Goal: Transaction & Acquisition: Book appointment/travel/reservation

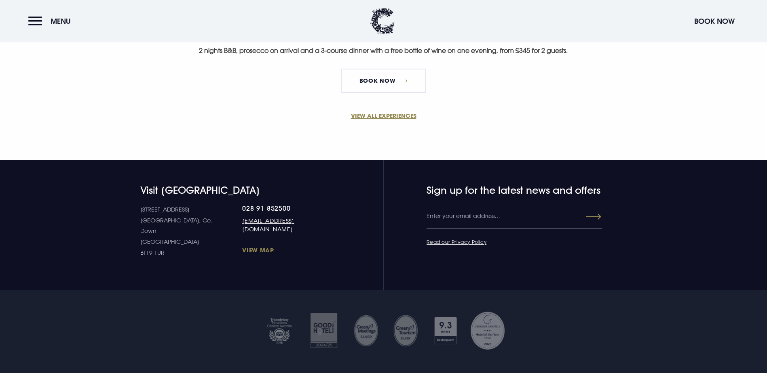
scroll to position [462, 0]
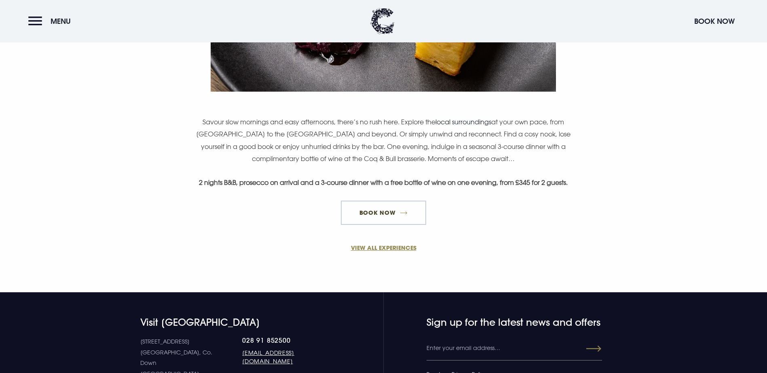
click at [393, 225] on link "BOOK NOW" at bounding box center [383, 213] width 85 height 24
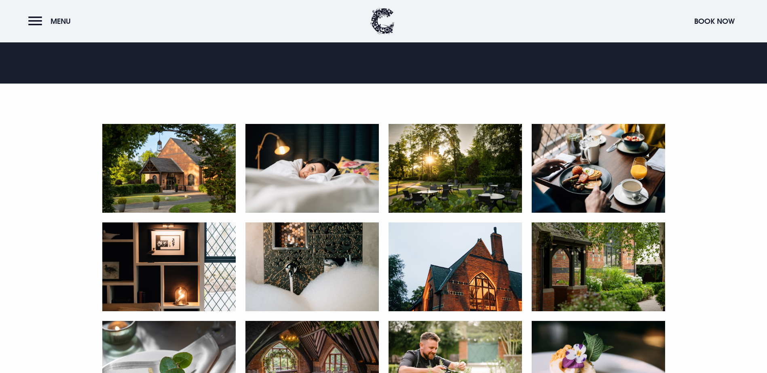
scroll to position [364, 0]
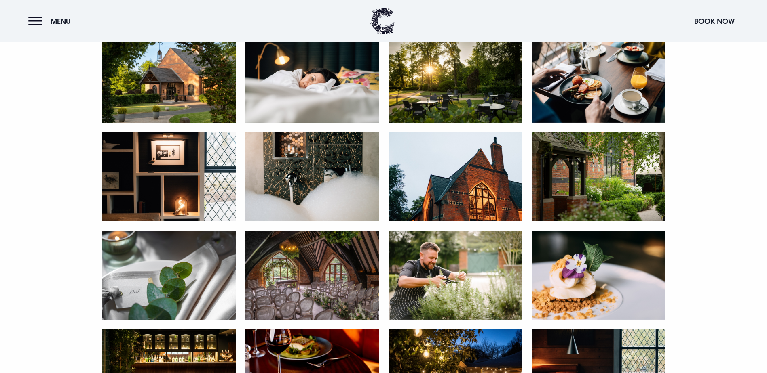
click at [207, 123] on img at bounding box center [168, 78] width 133 height 89
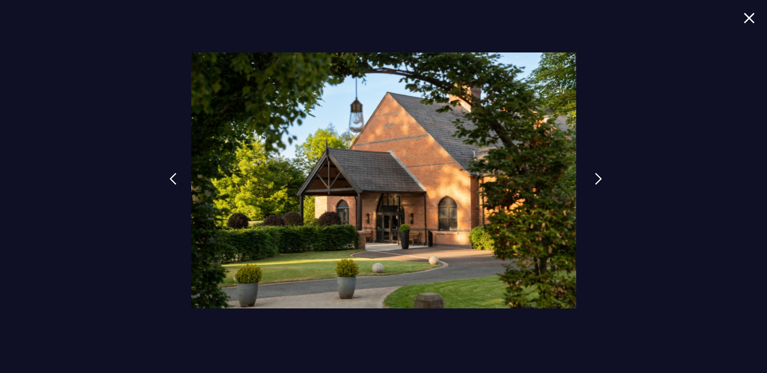
click at [597, 178] on img at bounding box center [598, 179] width 7 height 12
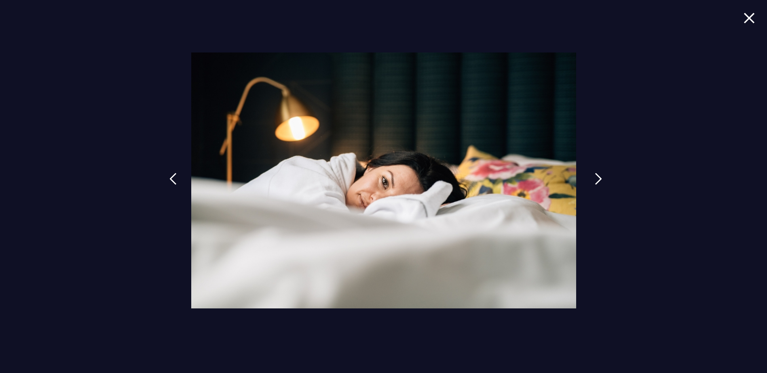
click at [597, 178] on img at bounding box center [598, 179] width 7 height 12
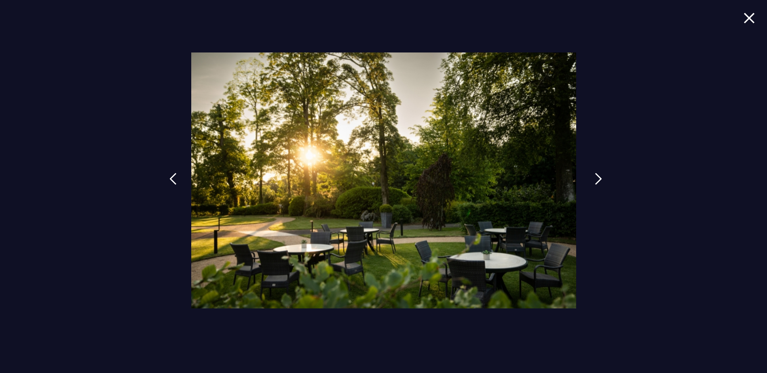
click at [597, 178] on img at bounding box center [598, 179] width 7 height 12
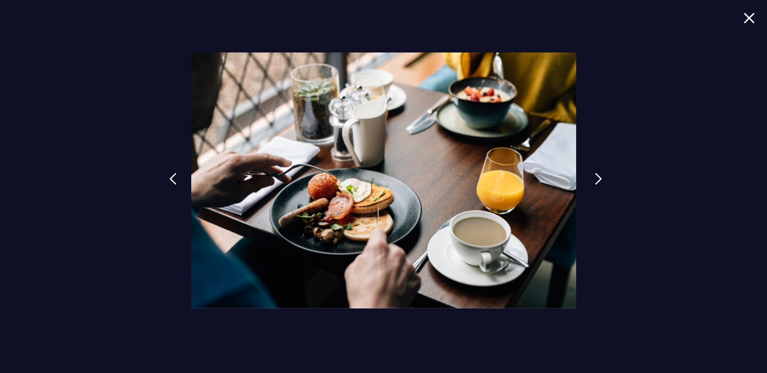
click at [597, 178] on img at bounding box center [598, 179] width 7 height 12
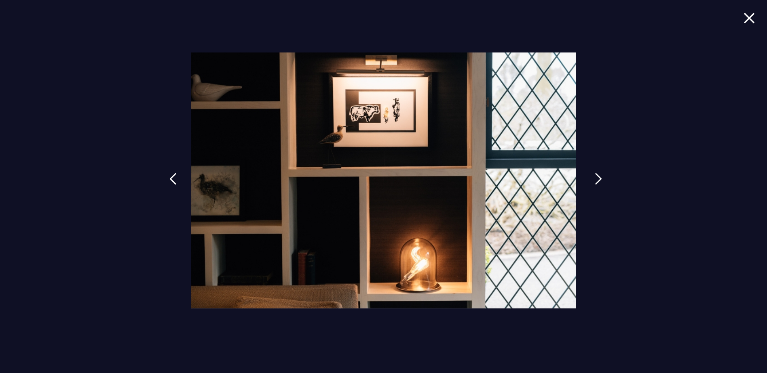
click at [597, 178] on img at bounding box center [598, 179] width 7 height 12
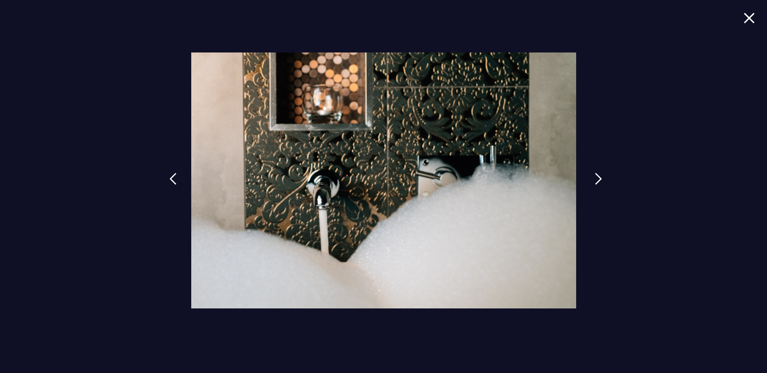
click at [597, 178] on img at bounding box center [598, 179] width 7 height 12
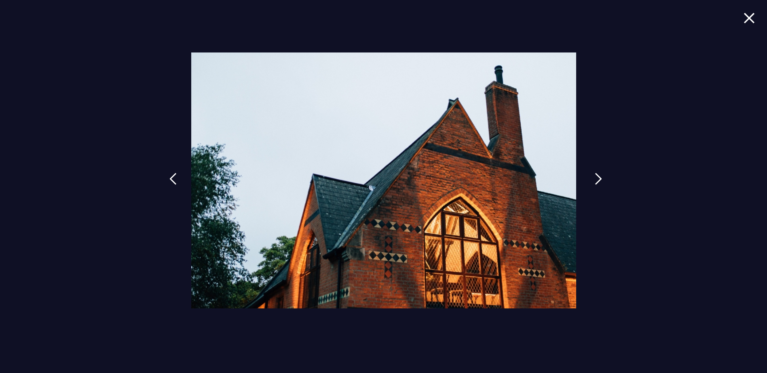
click at [597, 178] on img at bounding box center [598, 179] width 7 height 12
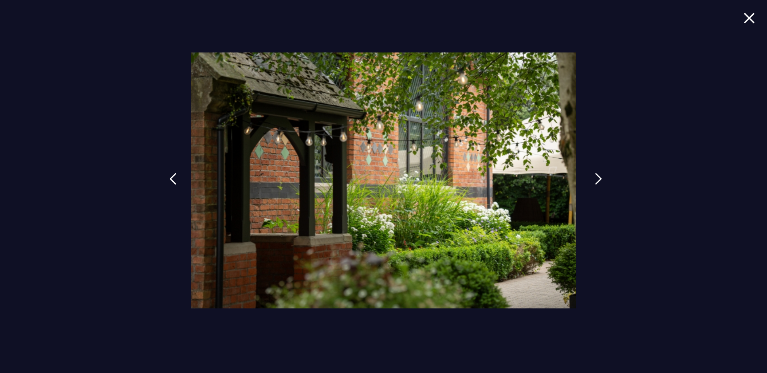
click at [597, 178] on img at bounding box center [598, 179] width 7 height 12
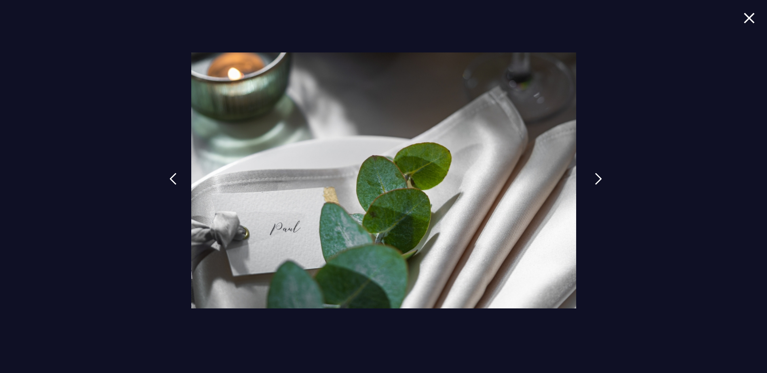
click at [597, 178] on img at bounding box center [598, 179] width 7 height 12
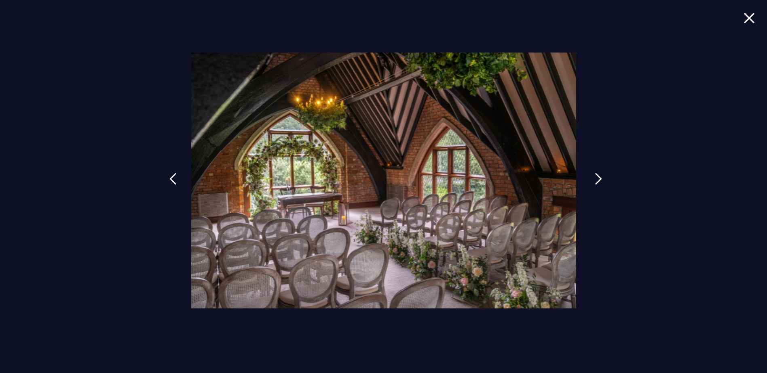
click at [597, 178] on img at bounding box center [598, 179] width 7 height 12
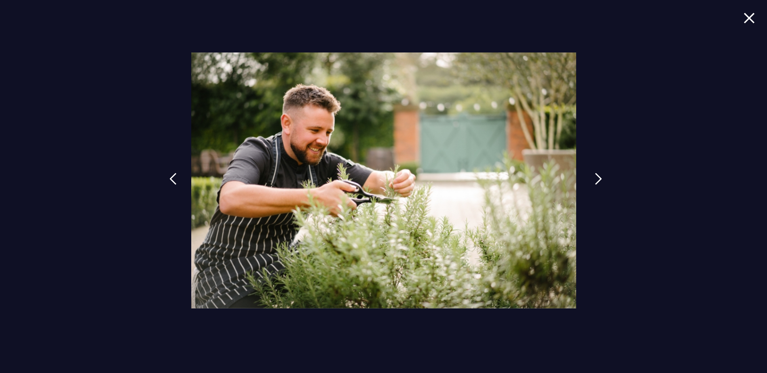
click at [598, 178] on img at bounding box center [598, 179] width 7 height 12
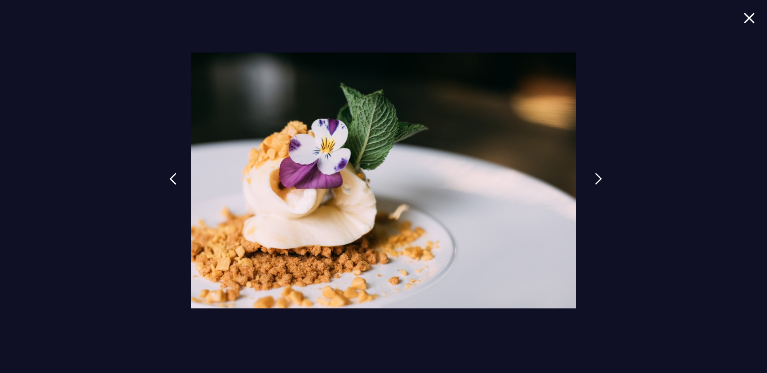
click at [598, 178] on img at bounding box center [598, 179] width 7 height 12
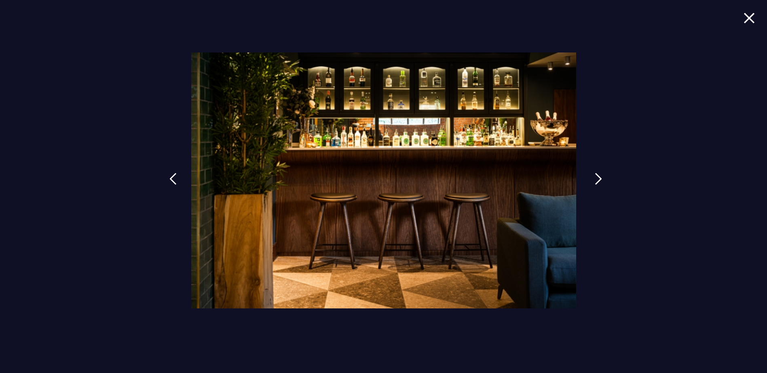
click at [598, 178] on img at bounding box center [598, 179] width 7 height 12
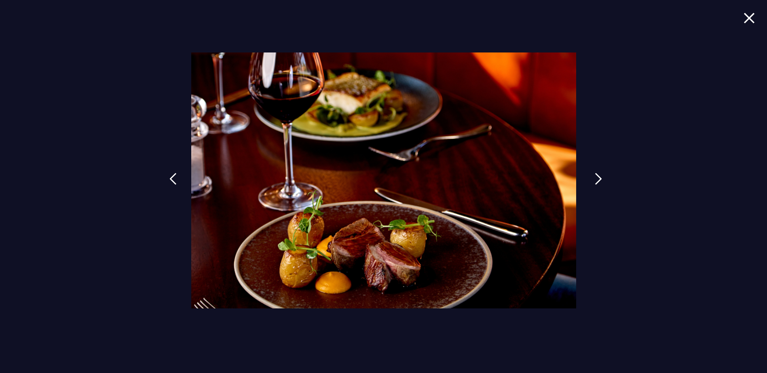
click at [599, 178] on img at bounding box center [598, 179] width 7 height 12
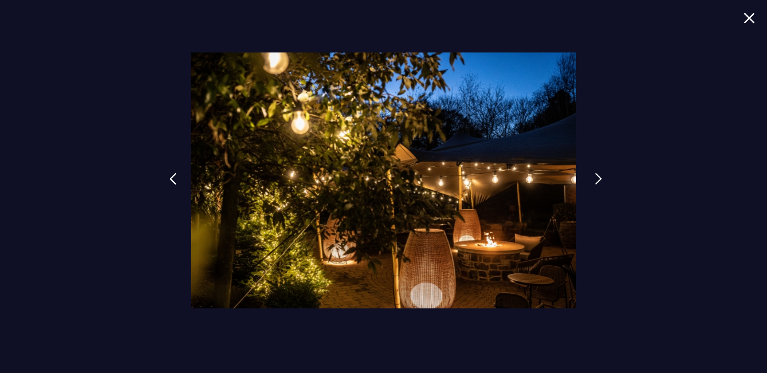
click at [600, 178] on img at bounding box center [598, 179] width 7 height 12
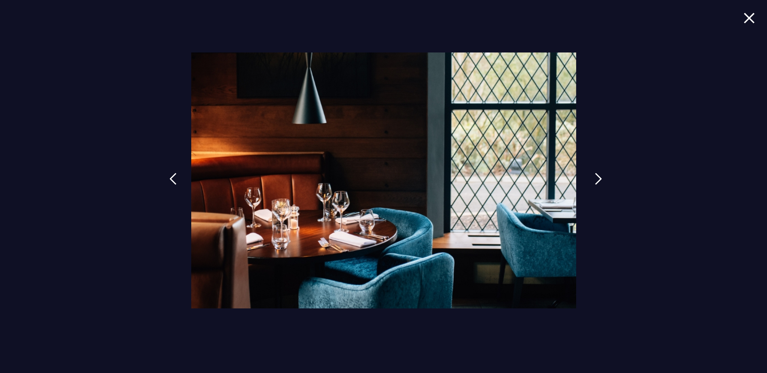
click at [600, 178] on img at bounding box center [598, 179] width 7 height 12
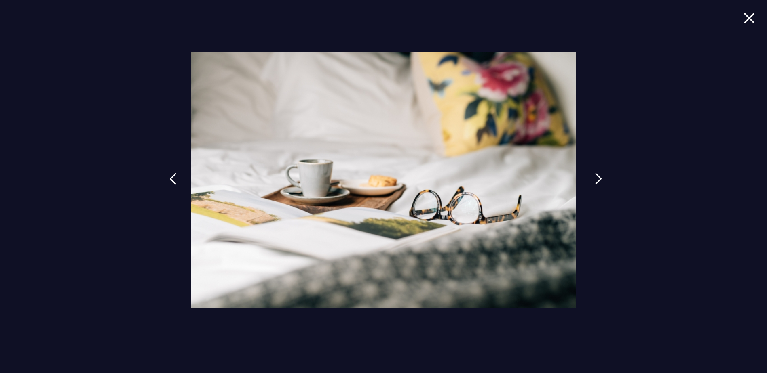
click at [601, 178] on img at bounding box center [598, 179] width 7 height 12
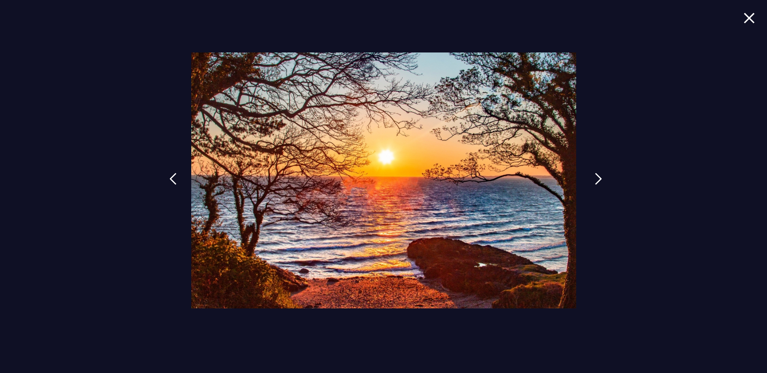
click at [601, 178] on img at bounding box center [598, 179] width 7 height 12
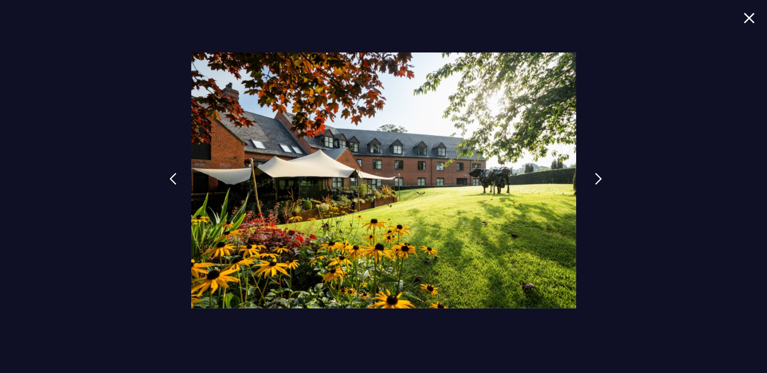
click at [602, 177] on link at bounding box center [598, 185] width 20 height 37
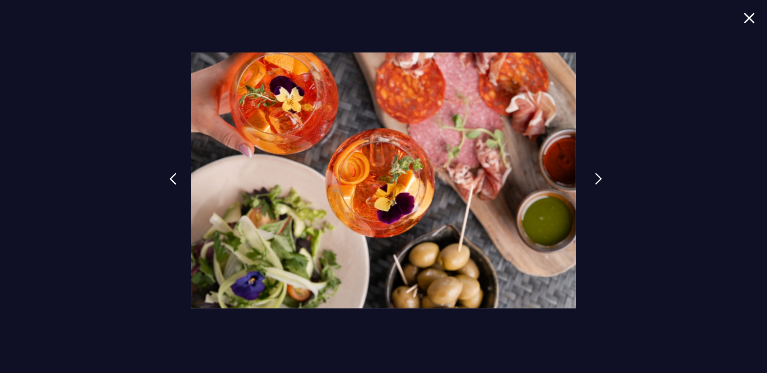
click at [602, 177] on link at bounding box center [598, 185] width 20 height 37
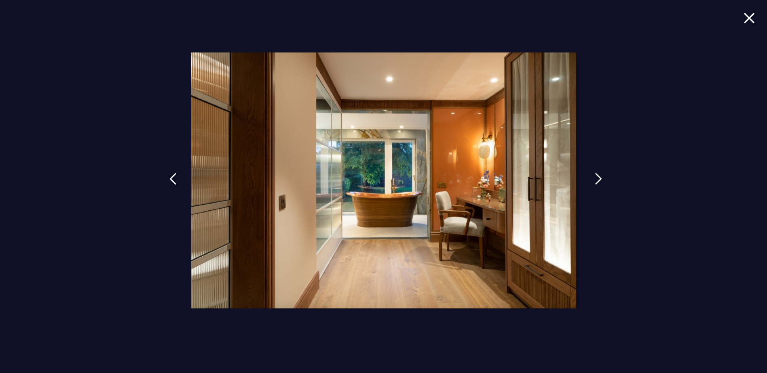
click at [604, 177] on link at bounding box center [598, 185] width 20 height 37
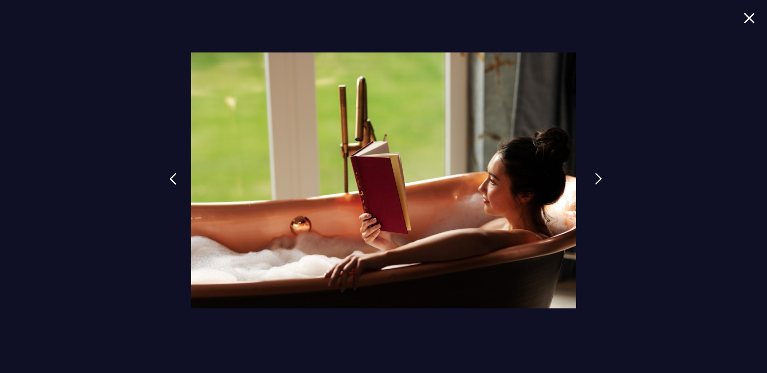
click at [604, 177] on link at bounding box center [598, 185] width 20 height 37
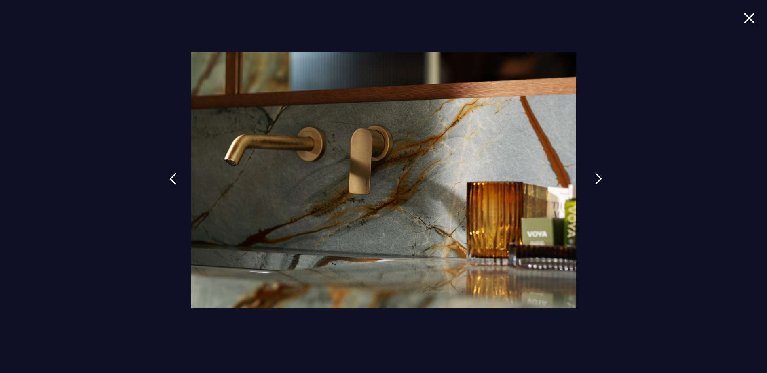
click at [604, 177] on link at bounding box center [598, 185] width 20 height 37
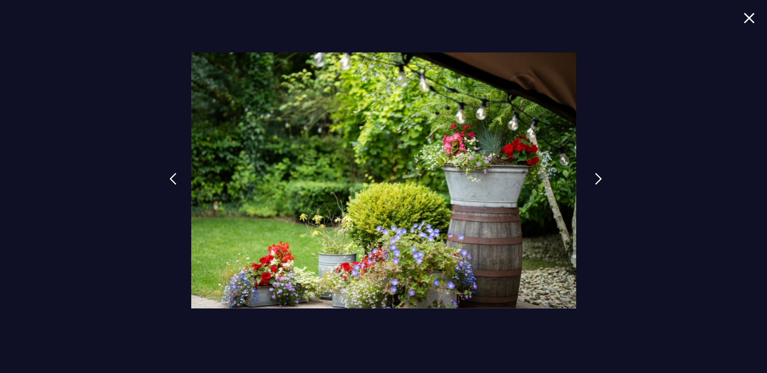
click at [604, 177] on link at bounding box center [598, 185] width 20 height 37
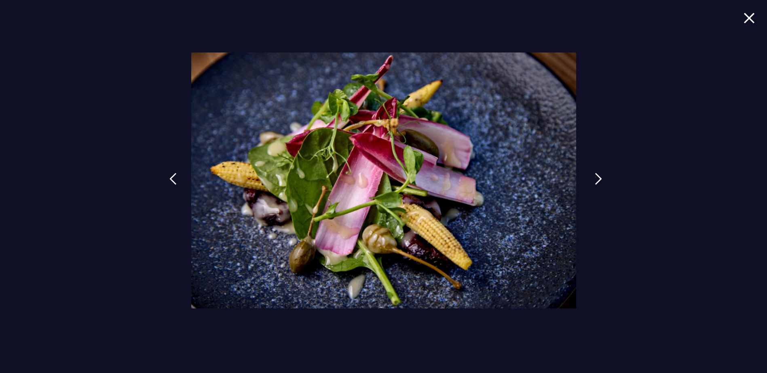
click at [605, 177] on link at bounding box center [598, 185] width 20 height 37
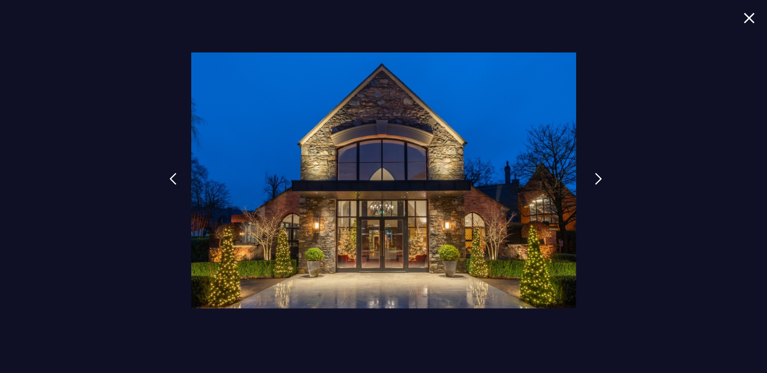
click at [605, 177] on link at bounding box center [598, 185] width 20 height 37
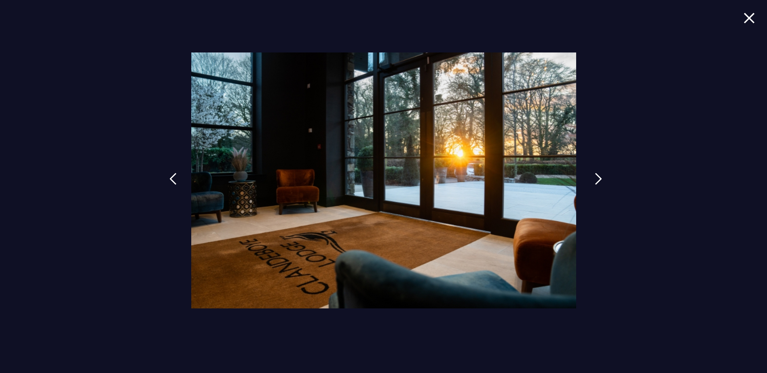
click at [605, 177] on link at bounding box center [598, 185] width 20 height 37
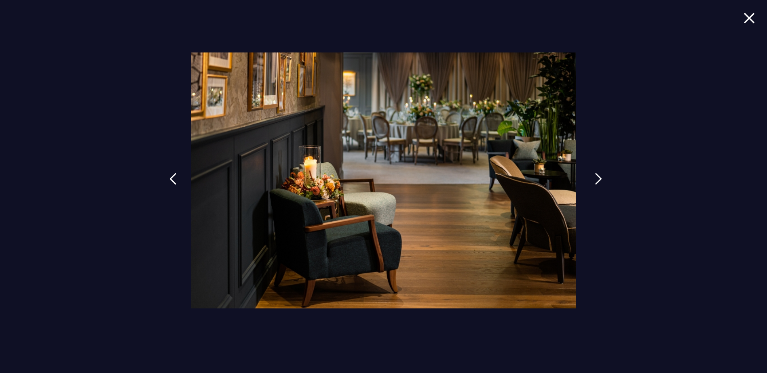
click at [593, 180] on link at bounding box center [598, 185] width 20 height 37
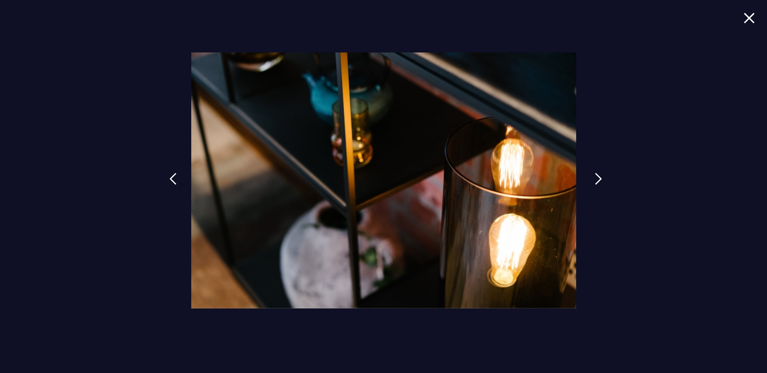
click at [593, 180] on link at bounding box center [598, 185] width 20 height 37
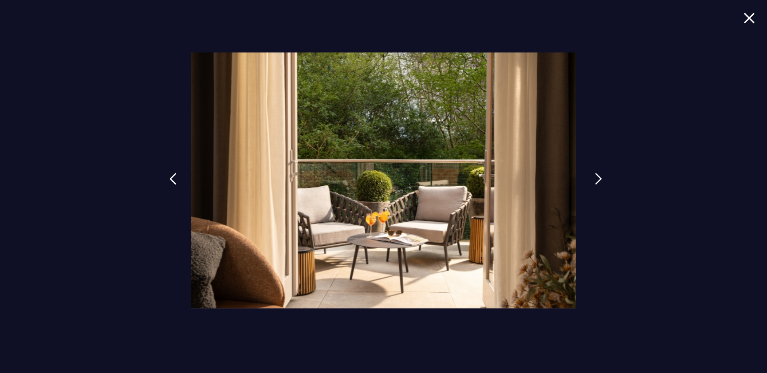
click at [593, 180] on link at bounding box center [598, 185] width 20 height 37
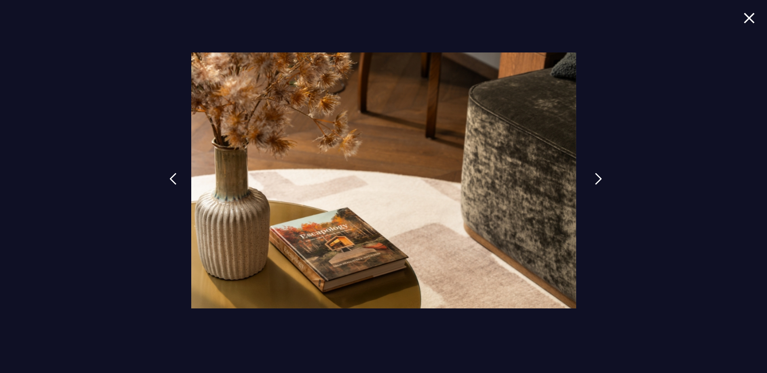
click at [593, 180] on link at bounding box center [598, 185] width 20 height 37
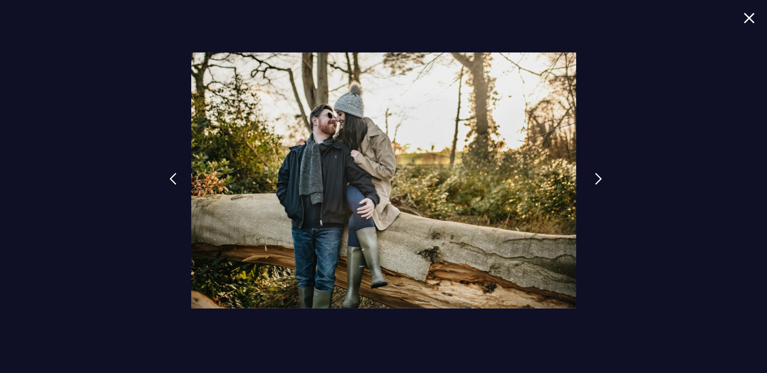
click at [593, 180] on link at bounding box center [598, 185] width 20 height 37
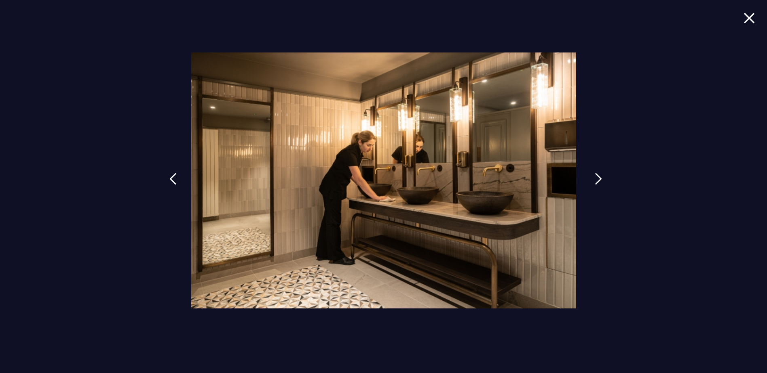
click at [593, 180] on link at bounding box center [598, 185] width 20 height 37
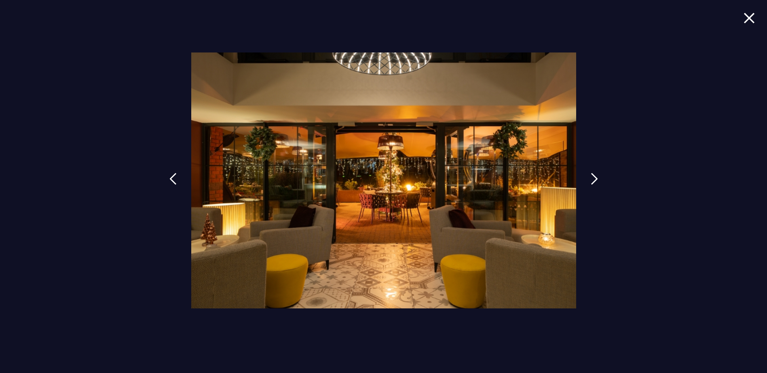
click at [749, 6] on div at bounding box center [383, 186] width 767 height 373
click at [745, 16] on img at bounding box center [748, 18] width 11 height 11
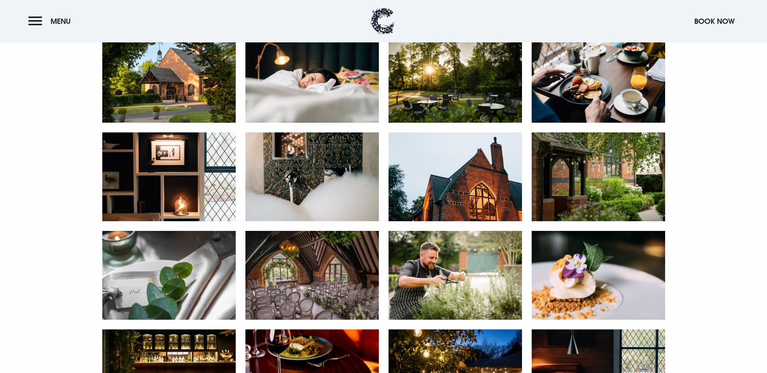
click at [27, 14] on header "Menu Book Now" at bounding box center [383, 21] width 767 height 42
click at [32, 21] on button "Menu" at bounding box center [51, 21] width 46 height 17
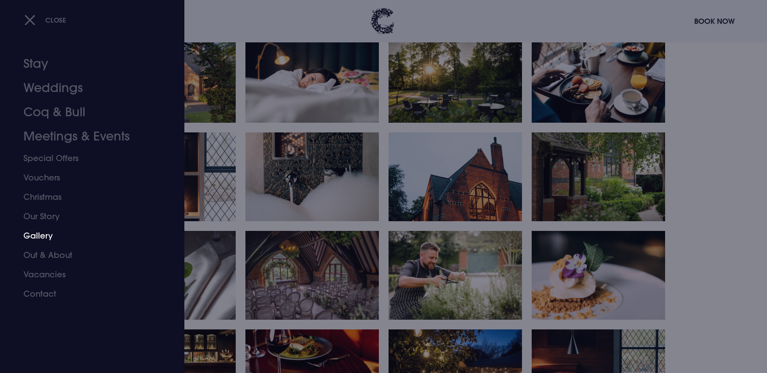
click at [51, 238] on link "Gallery" at bounding box center [87, 235] width 128 height 19
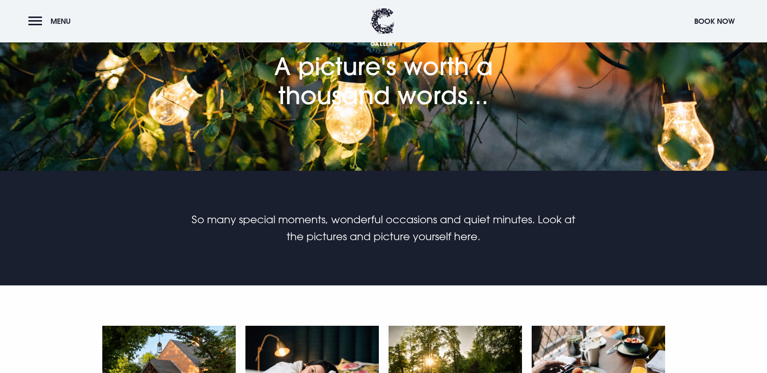
scroll to position [243, 0]
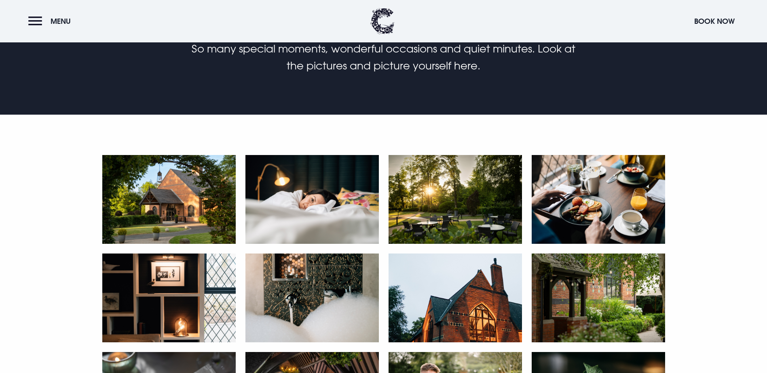
click at [173, 244] on img at bounding box center [168, 199] width 133 height 89
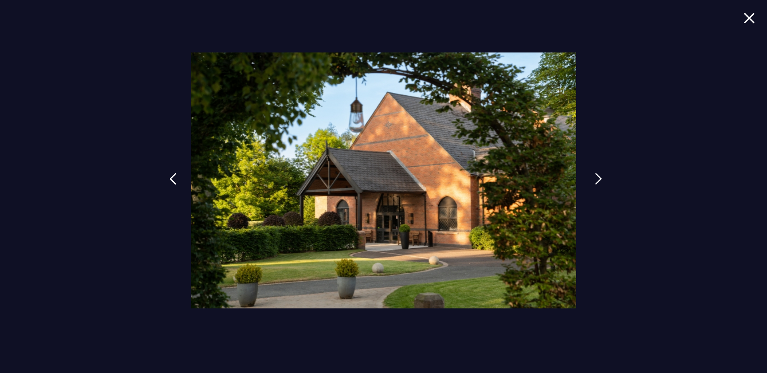
click at [597, 181] on img at bounding box center [598, 179] width 7 height 12
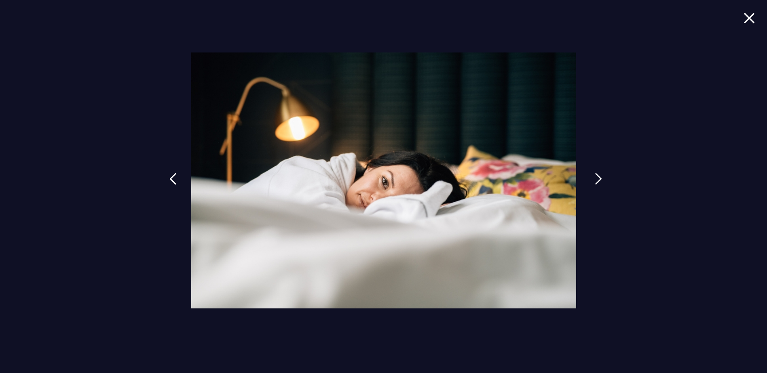
click at [596, 180] on img at bounding box center [598, 179] width 7 height 12
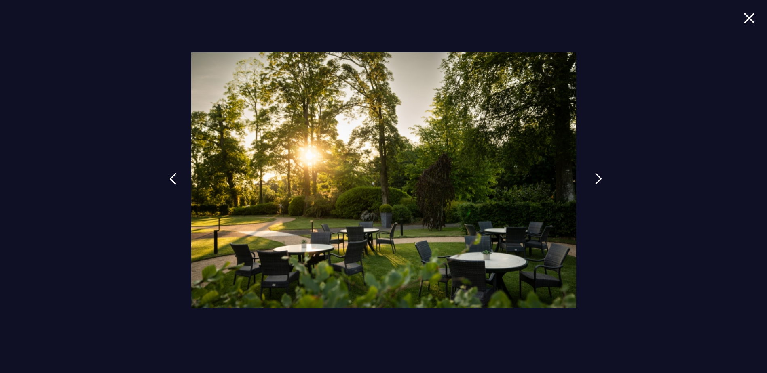
click at [596, 180] on img at bounding box center [598, 179] width 7 height 12
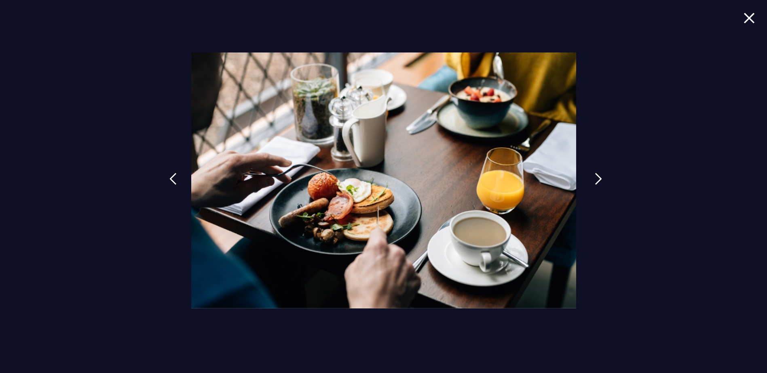
click at [596, 180] on img at bounding box center [598, 179] width 7 height 12
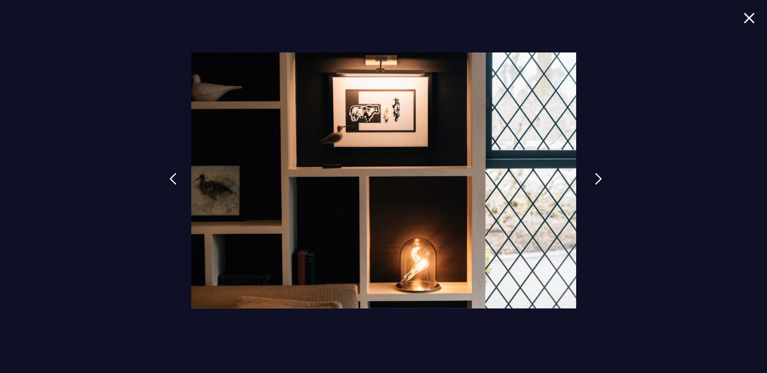
click at [596, 180] on img at bounding box center [598, 179] width 7 height 12
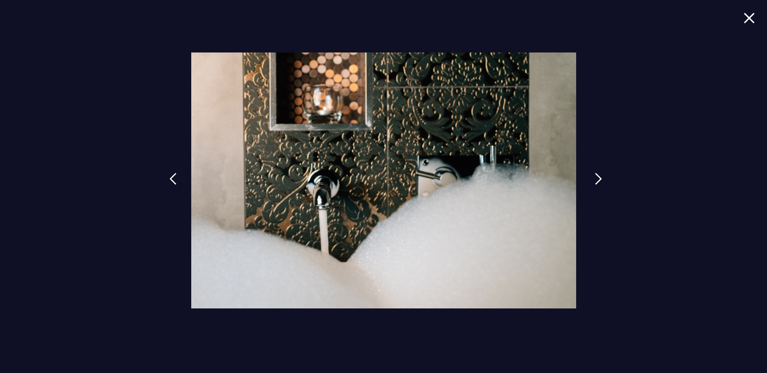
click at [596, 180] on img at bounding box center [598, 179] width 7 height 12
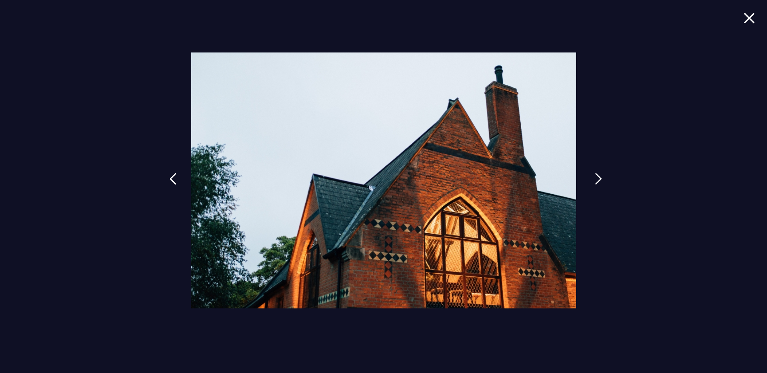
click at [596, 180] on img at bounding box center [598, 179] width 7 height 12
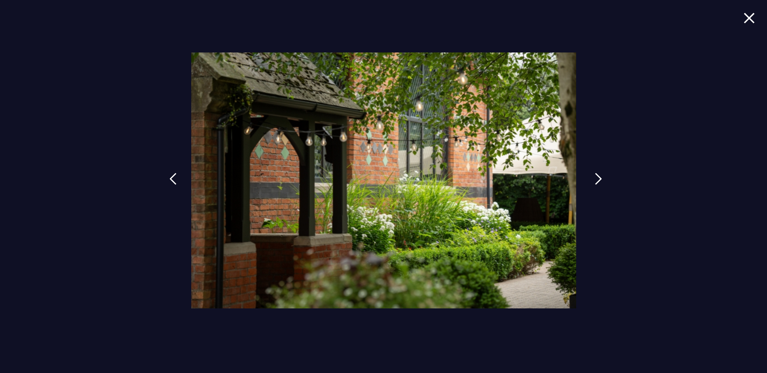
click at [596, 180] on img at bounding box center [598, 179] width 7 height 12
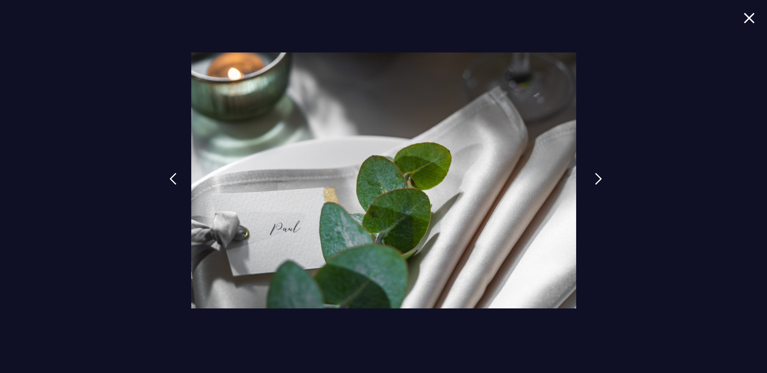
click at [596, 180] on img at bounding box center [598, 179] width 7 height 12
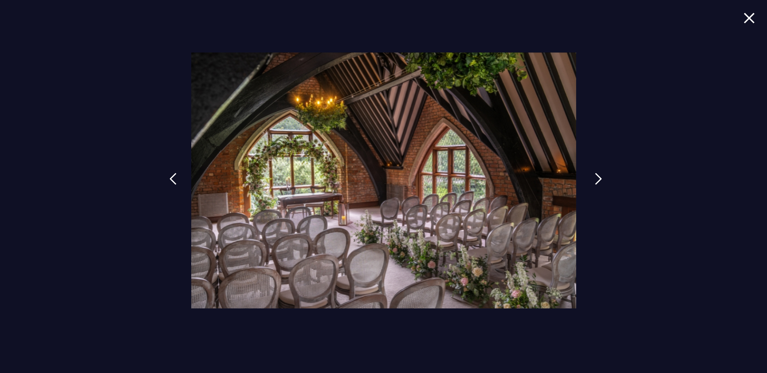
click at [596, 180] on img at bounding box center [598, 179] width 7 height 12
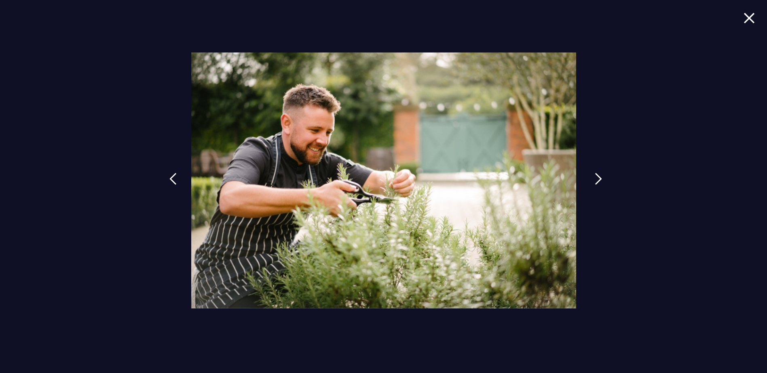
click at [596, 180] on img at bounding box center [598, 179] width 7 height 12
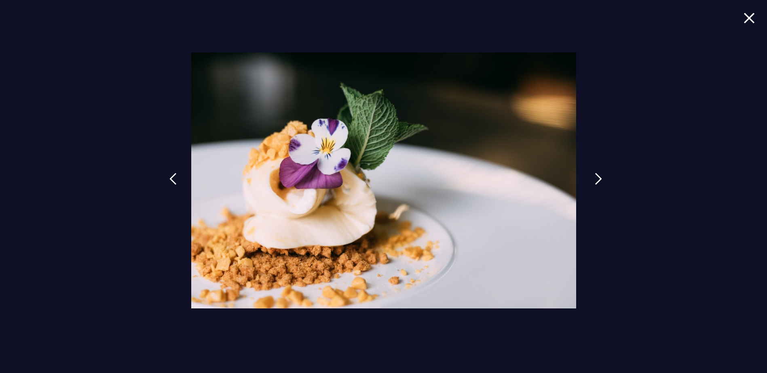
click at [596, 180] on img at bounding box center [598, 179] width 7 height 12
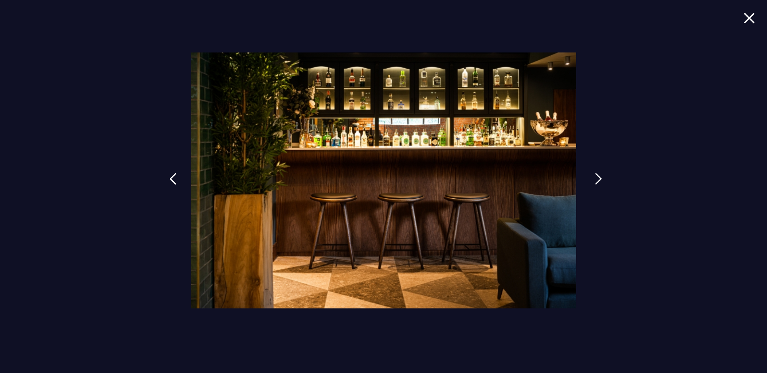
click at [596, 180] on img at bounding box center [598, 179] width 7 height 12
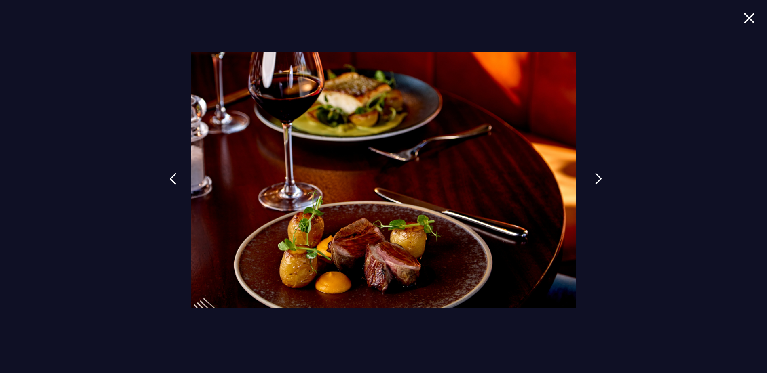
click at [596, 180] on img at bounding box center [598, 179] width 7 height 12
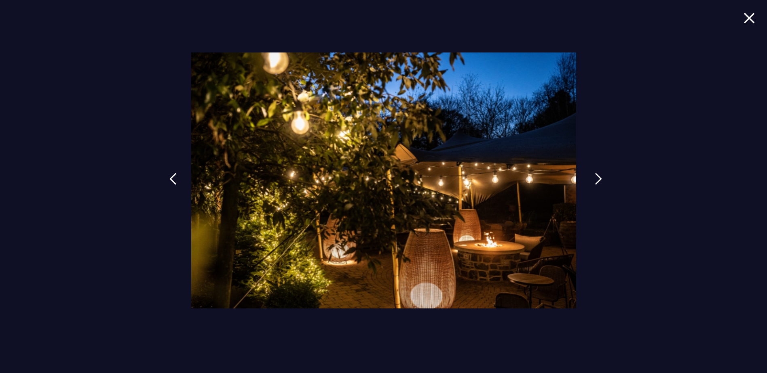
click at [596, 180] on img at bounding box center [598, 179] width 7 height 12
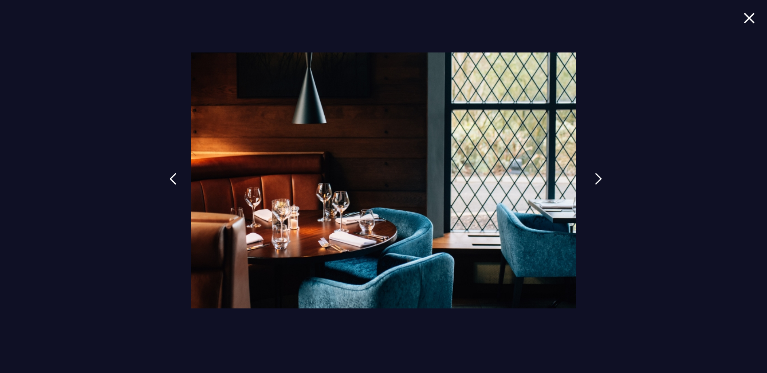
click at [596, 180] on img at bounding box center [598, 179] width 7 height 12
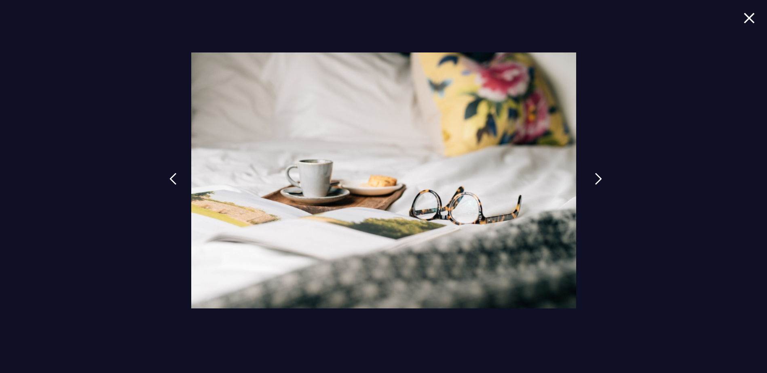
click at [596, 180] on img at bounding box center [598, 179] width 7 height 12
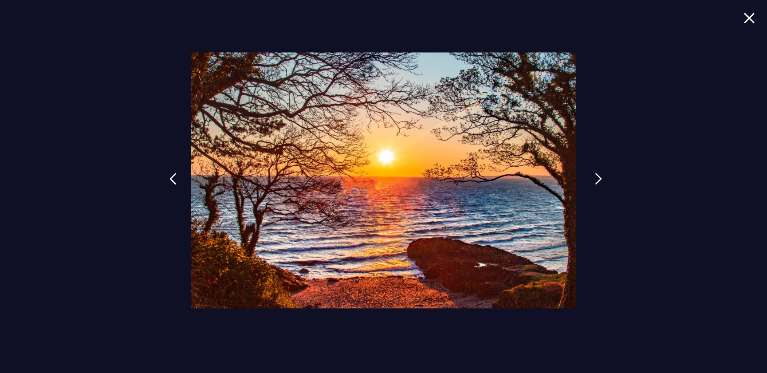
click at [596, 180] on img at bounding box center [598, 179] width 7 height 12
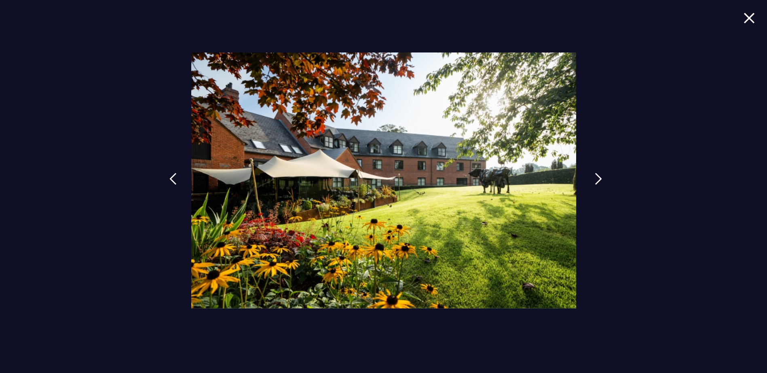
click at [596, 180] on img at bounding box center [598, 179] width 7 height 12
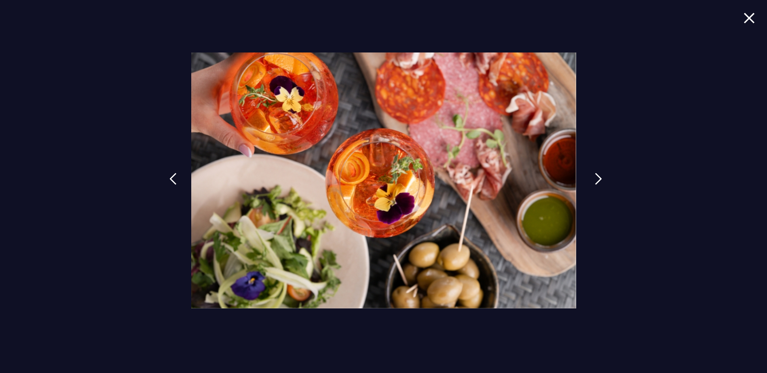
click at [596, 180] on img at bounding box center [598, 179] width 7 height 12
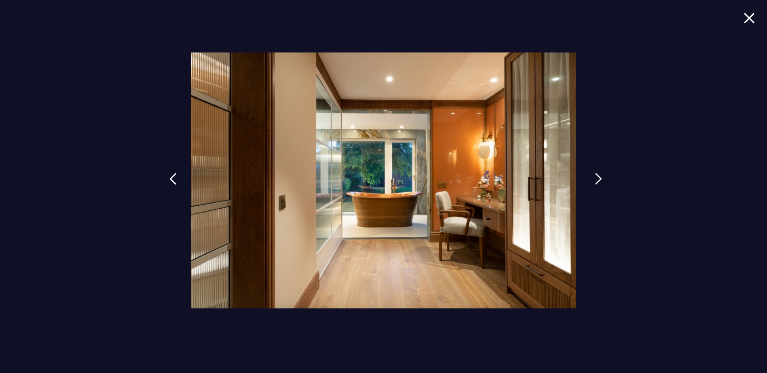
click at [596, 180] on img at bounding box center [598, 179] width 7 height 12
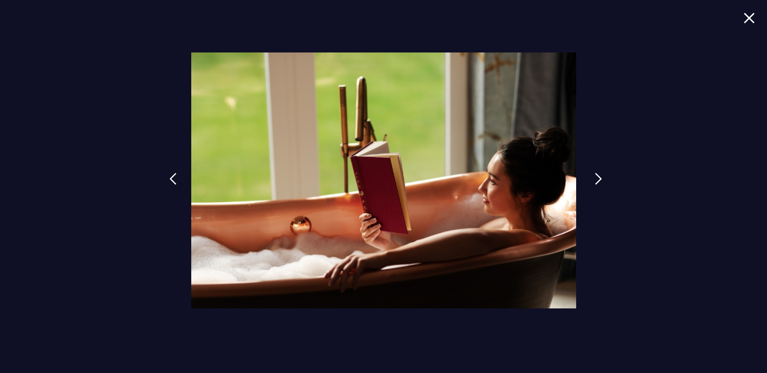
click at [596, 180] on img at bounding box center [598, 179] width 7 height 12
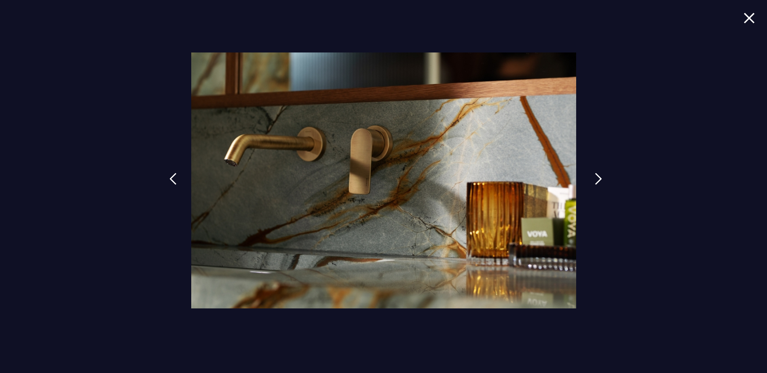
click at [596, 180] on img at bounding box center [598, 179] width 7 height 12
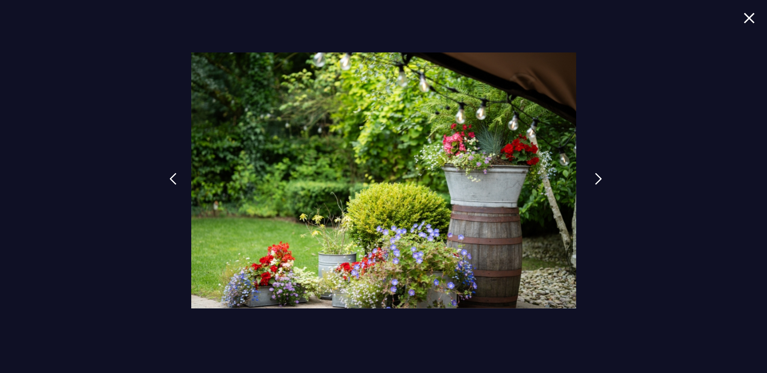
click at [596, 180] on img at bounding box center [598, 179] width 7 height 12
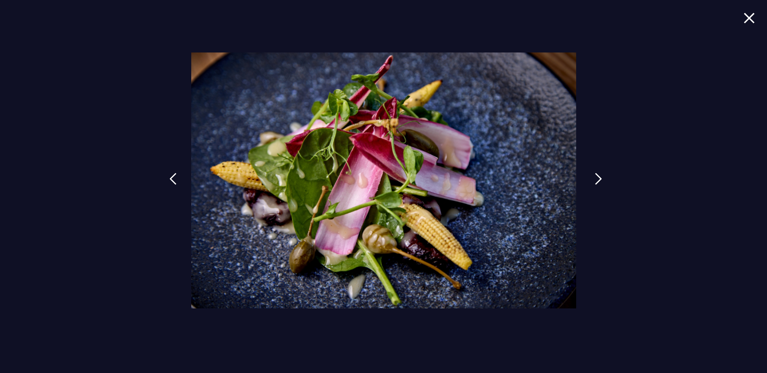
click at [596, 180] on img at bounding box center [598, 179] width 7 height 12
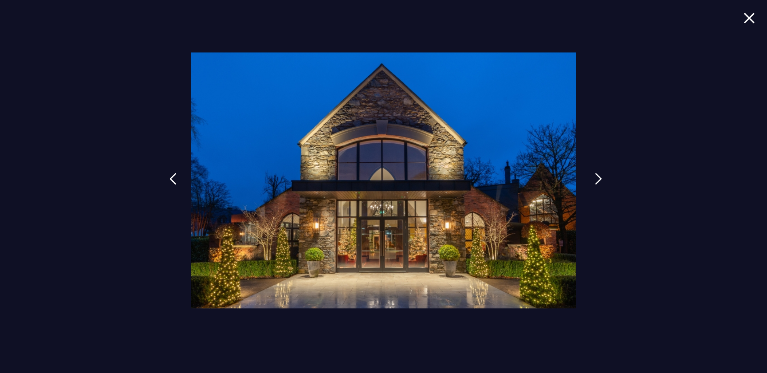
click at [596, 180] on img at bounding box center [598, 179] width 7 height 12
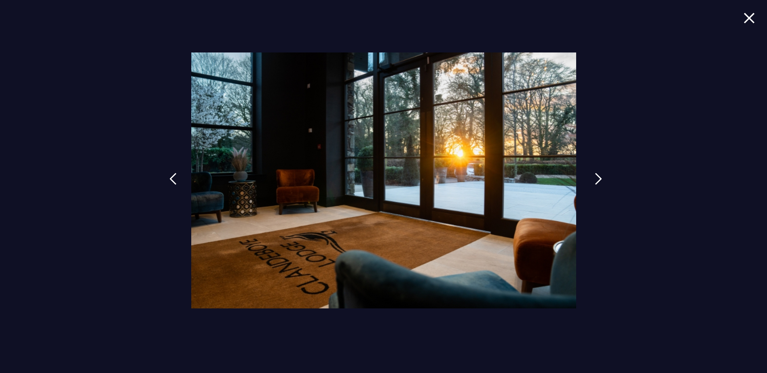
click at [603, 180] on link at bounding box center [598, 185] width 20 height 37
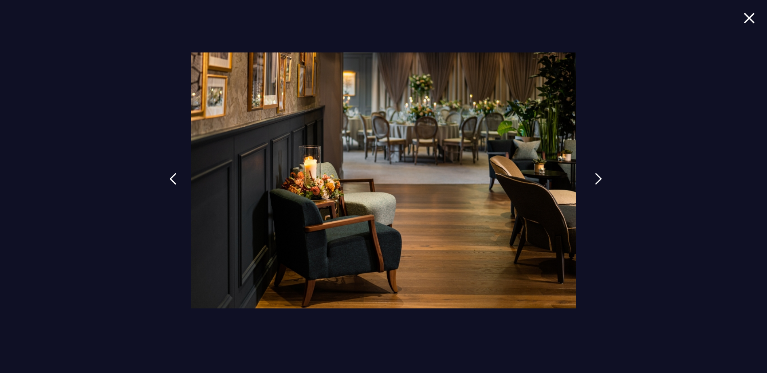
click at [597, 178] on img at bounding box center [598, 179] width 7 height 12
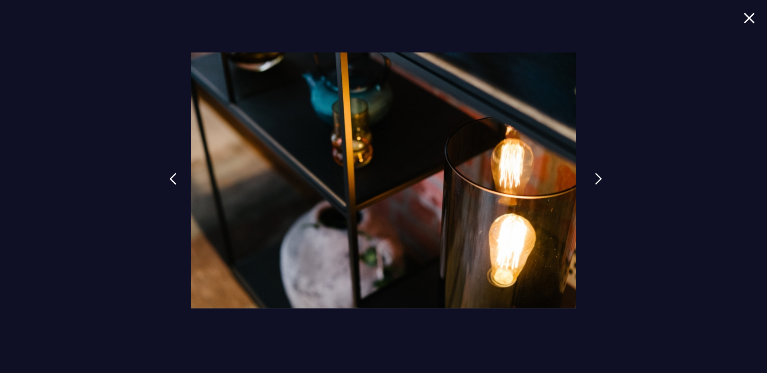
click at [599, 178] on img at bounding box center [598, 179] width 7 height 12
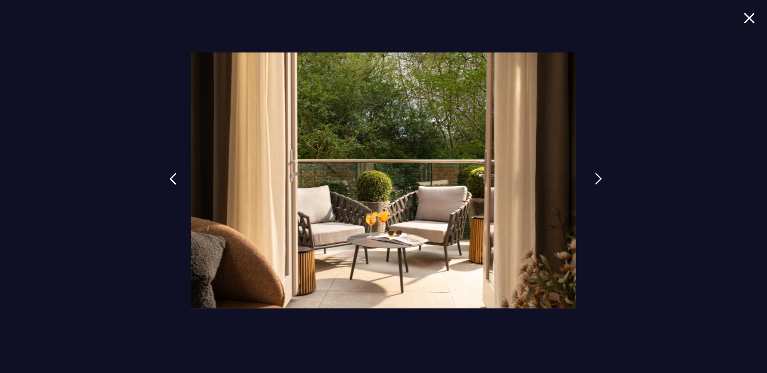
click at [599, 178] on img at bounding box center [598, 179] width 7 height 12
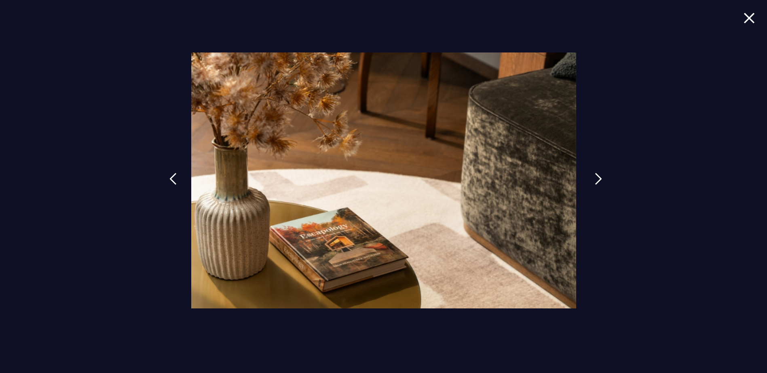
click at [599, 177] on img at bounding box center [598, 179] width 7 height 12
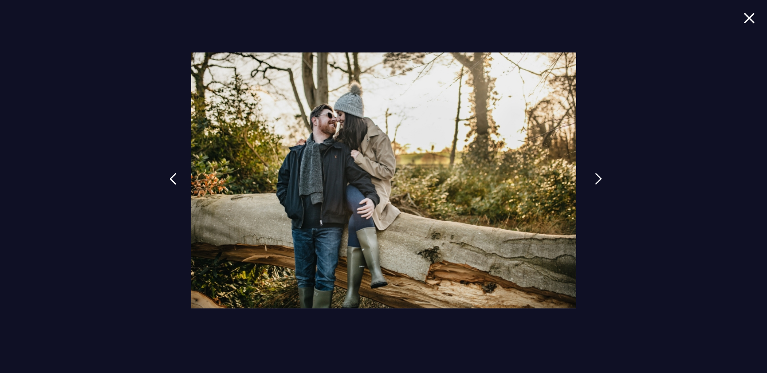
click at [601, 177] on img at bounding box center [598, 179] width 7 height 12
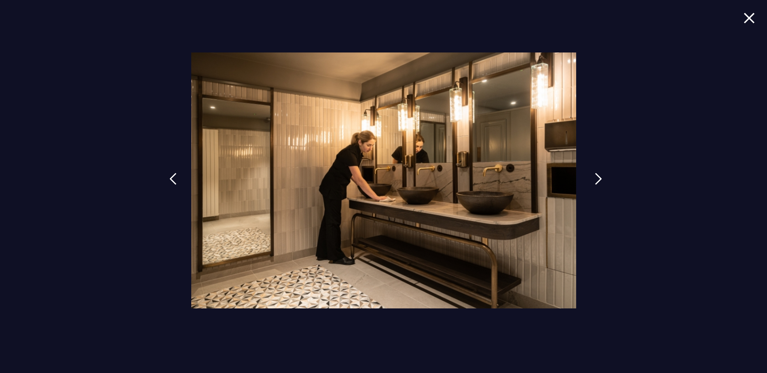
click at [601, 177] on img at bounding box center [598, 179] width 7 height 12
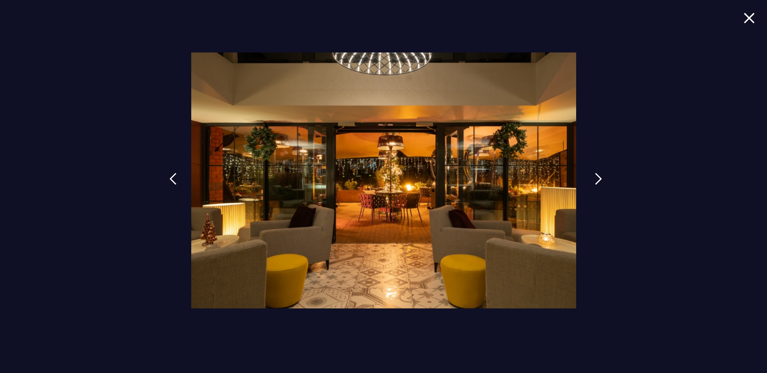
click at [602, 177] on link at bounding box center [598, 185] width 20 height 37
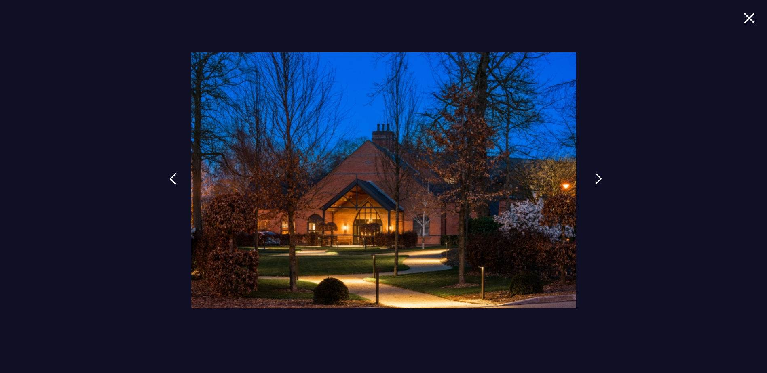
click at [602, 177] on link at bounding box center [598, 185] width 20 height 37
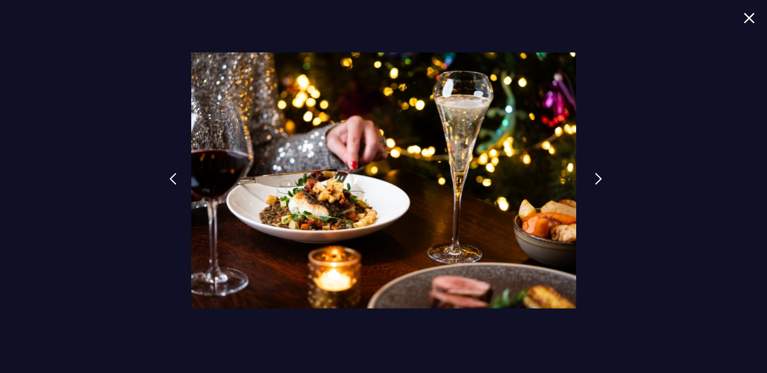
click at [602, 177] on link at bounding box center [598, 185] width 20 height 37
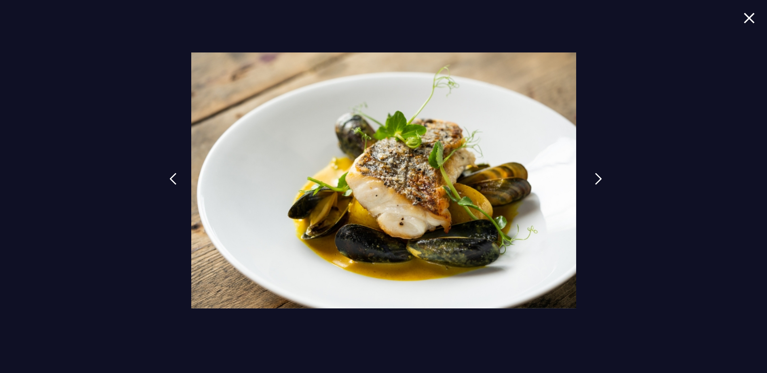
click at [602, 177] on link at bounding box center [598, 185] width 20 height 37
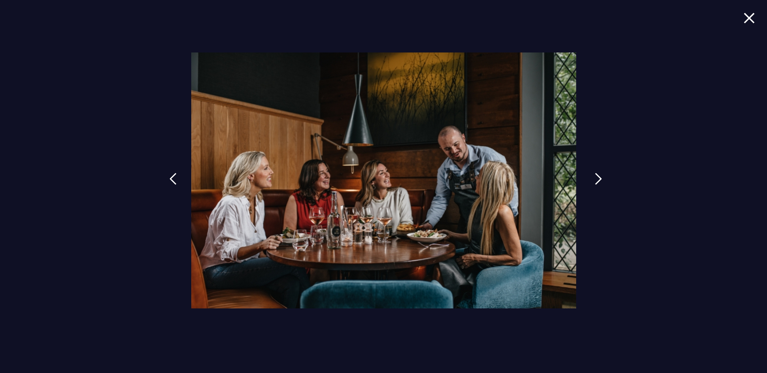
click at [602, 177] on link at bounding box center [598, 185] width 20 height 37
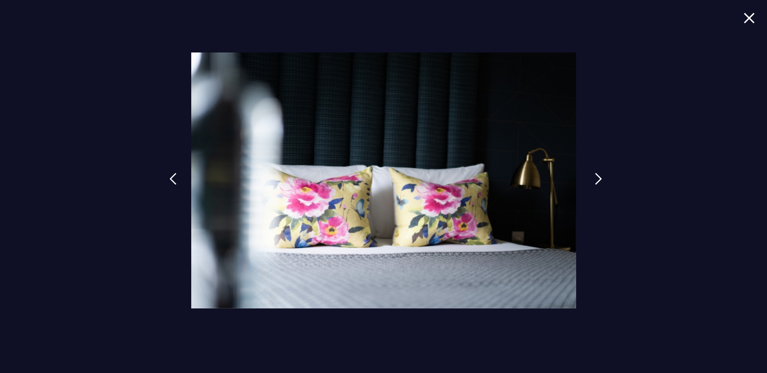
click at [603, 177] on link at bounding box center [598, 185] width 20 height 37
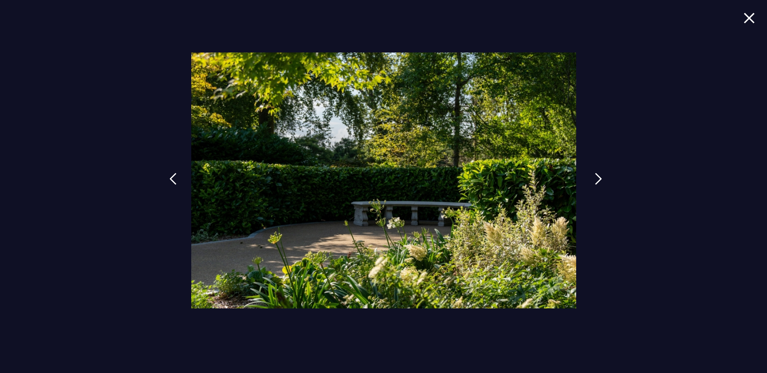
click at [603, 177] on link at bounding box center [598, 185] width 20 height 37
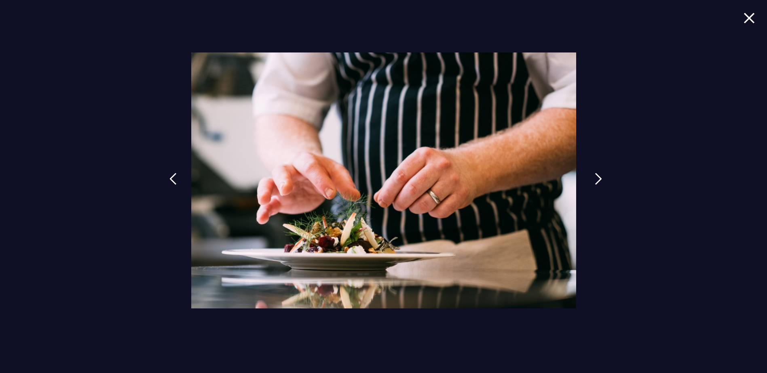
click at [604, 177] on link at bounding box center [598, 185] width 20 height 37
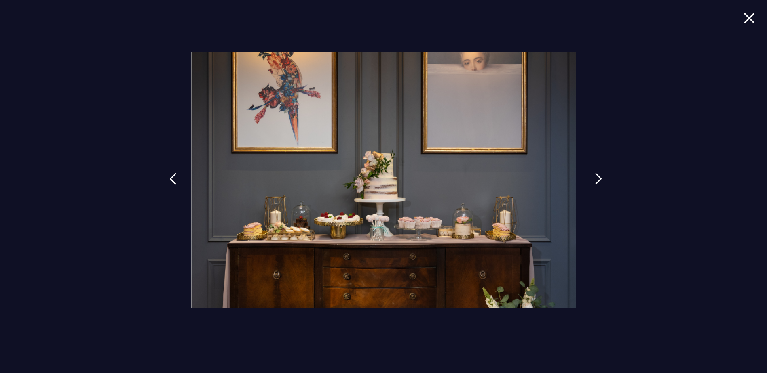
click at [604, 177] on link at bounding box center [598, 185] width 20 height 37
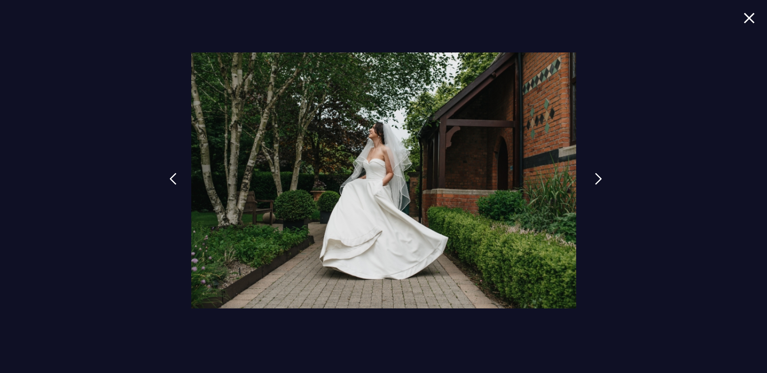
click at [604, 177] on link at bounding box center [598, 185] width 20 height 37
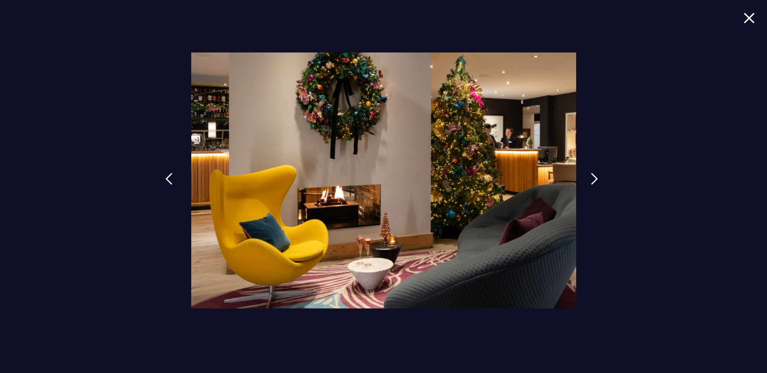
click at [174, 178] on link at bounding box center [169, 185] width 20 height 37
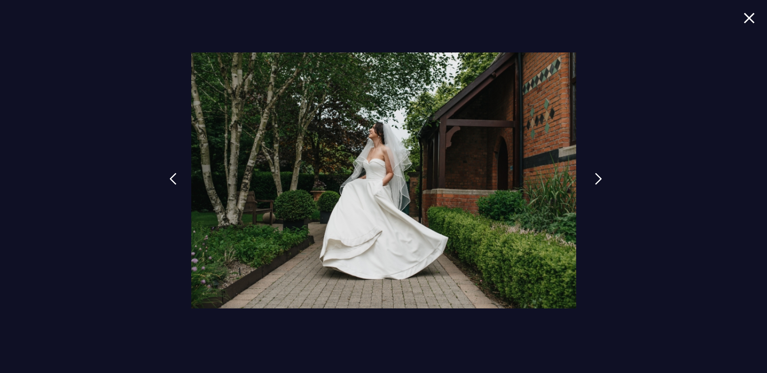
click at [599, 179] on img at bounding box center [598, 179] width 7 height 12
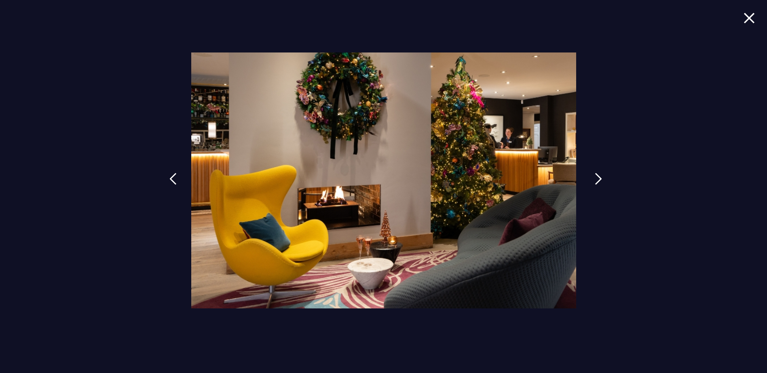
click at [601, 179] on img at bounding box center [598, 179] width 7 height 12
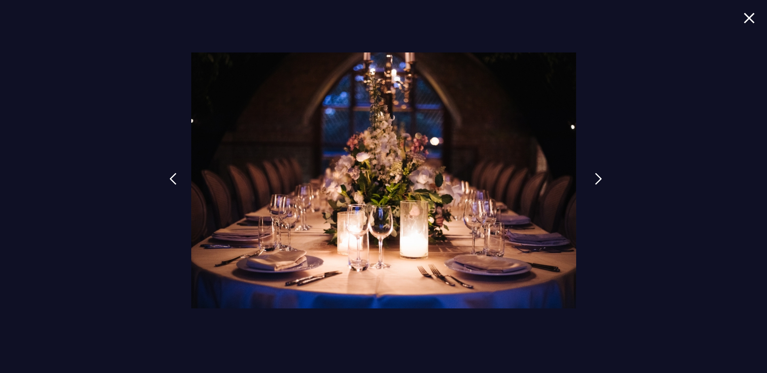
click at [602, 179] on link at bounding box center [598, 185] width 20 height 37
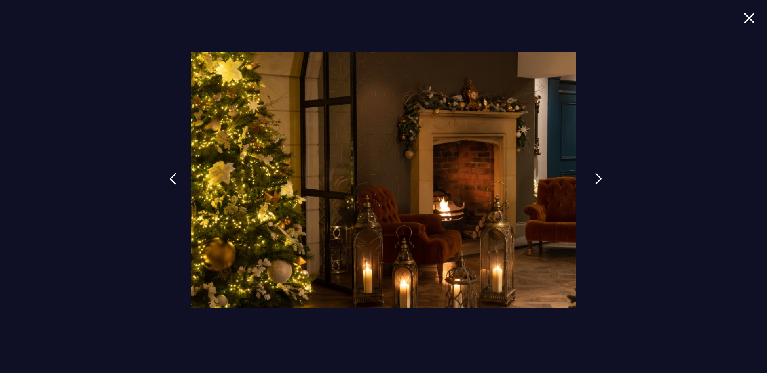
click at [602, 179] on link at bounding box center [598, 185] width 20 height 37
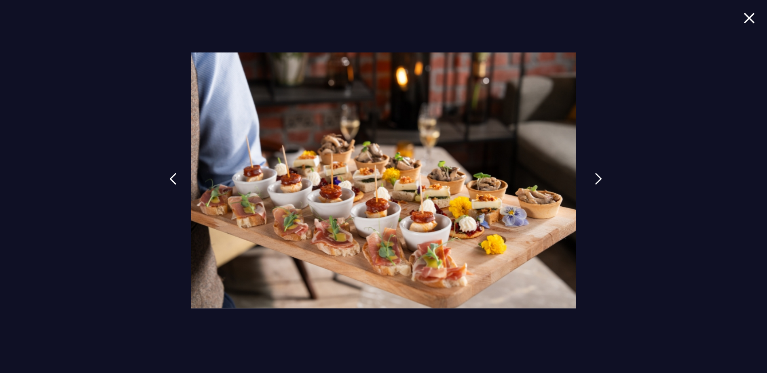
click at [594, 182] on link at bounding box center [598, 185] width 20 height 37
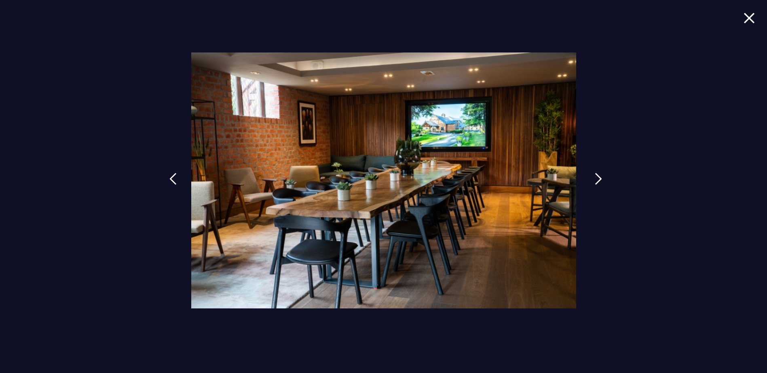
click at [594, 182] on link at bounding box center [598, 185] width 20 height 37
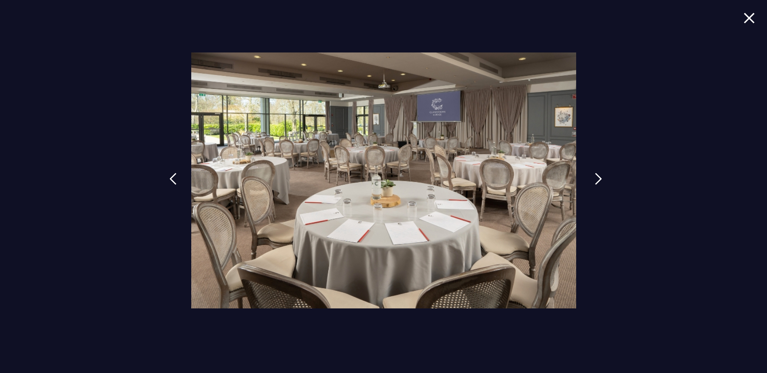
click at [594, 182] on link at bounding box center [598, 185] width 20 height 37
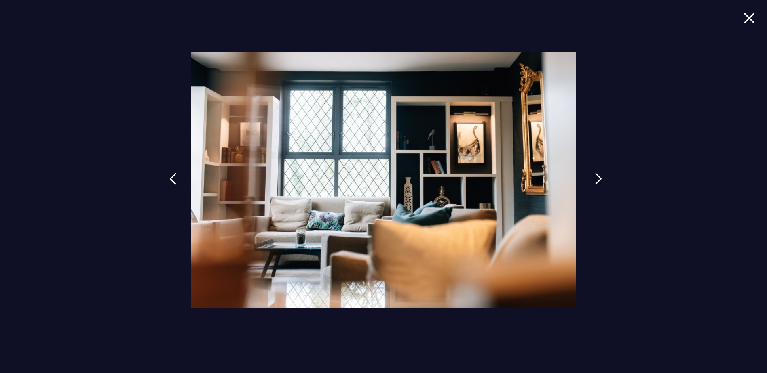
click at [594, 182] on link at bounding box center [598, 185] width 20 height 37
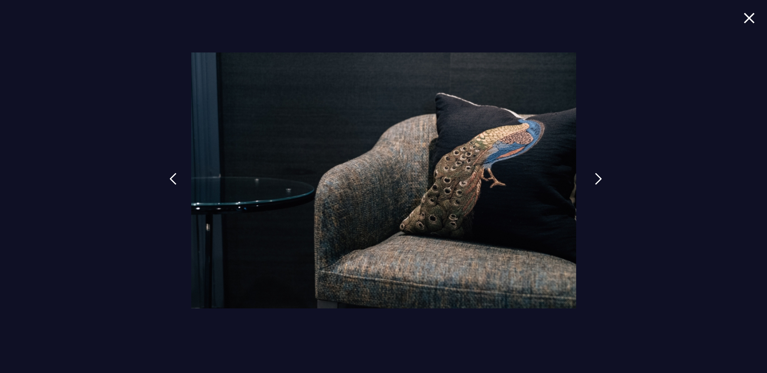
click at [594, 182] on link at bounding box center [598, 185] width 20 height 37
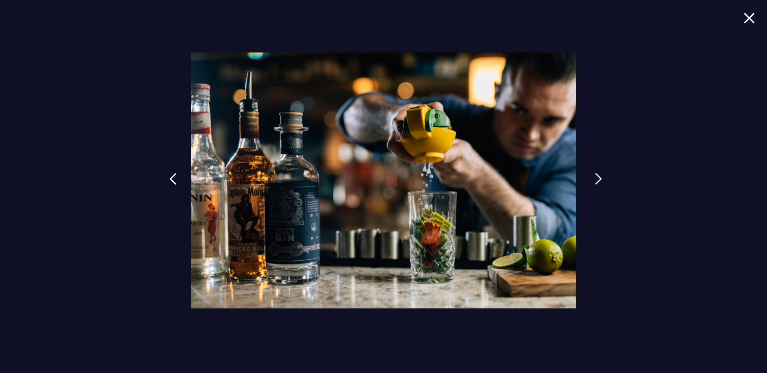
click at [594, 182] on link at bounding box center [598, 185] width 20 height 37
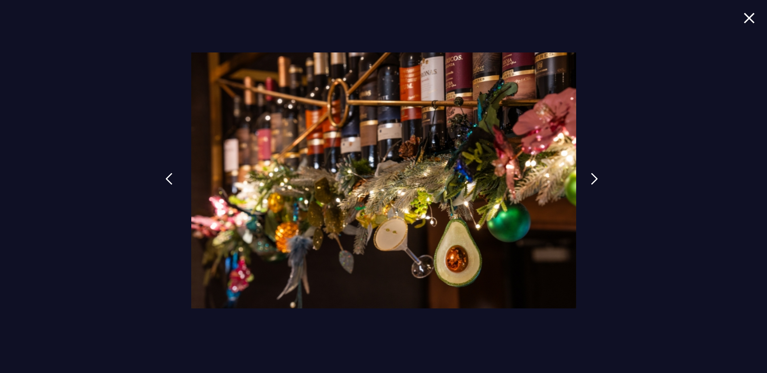
click at [176, 183] on link at bounding box center [169, 185] width 20 height 37
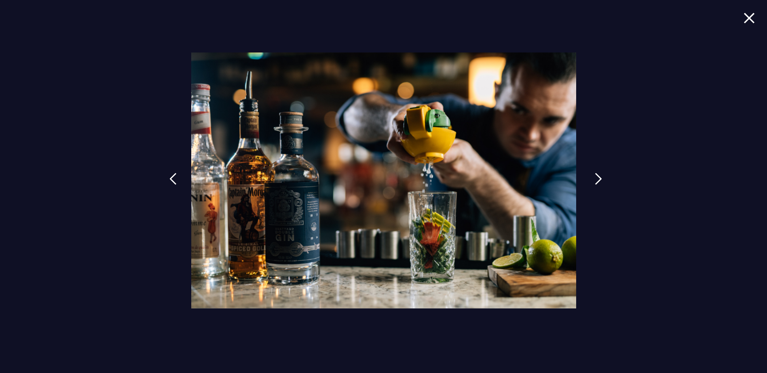
click at [596, 183] on img at bounding box center [598, 179] width 7 height 12
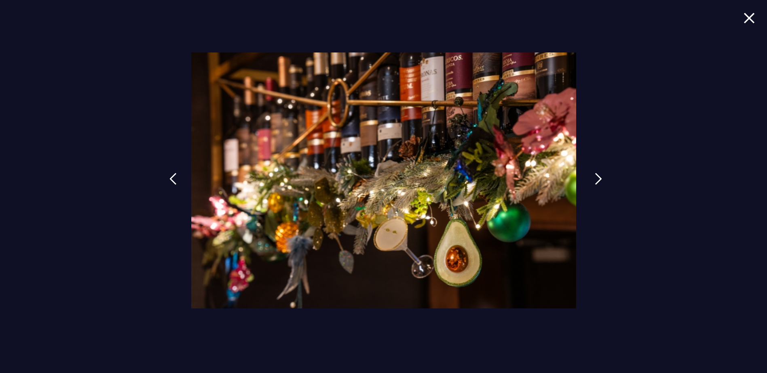
click at [596, 183] on img at bounding box center [598, 179] width 7 height 12
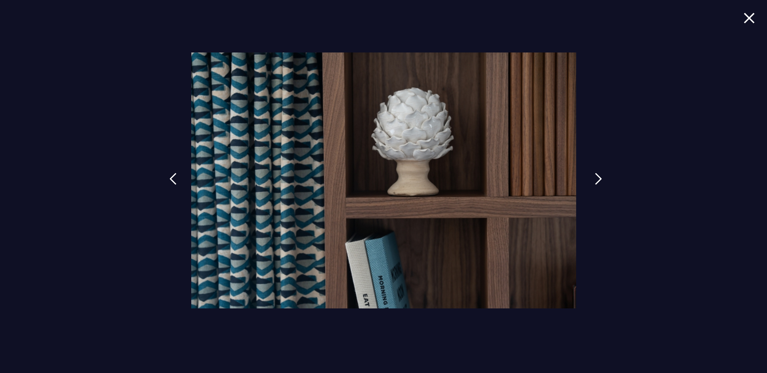
click at [596, 182] on img at bounding box center [598, 179] width 7 height 12
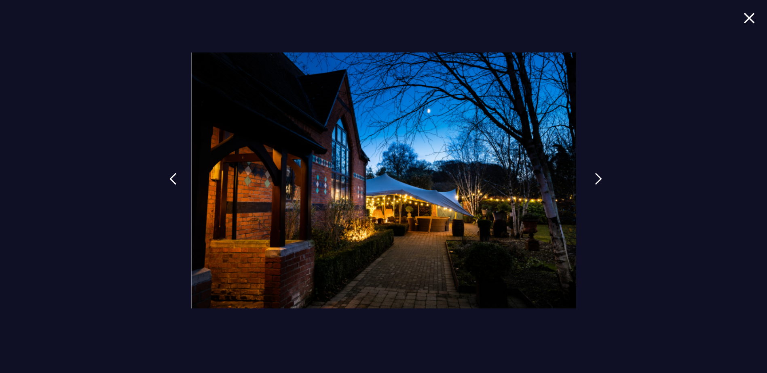
click at [597, 183] on img at bounding box center [598, 179] width 7 height 12
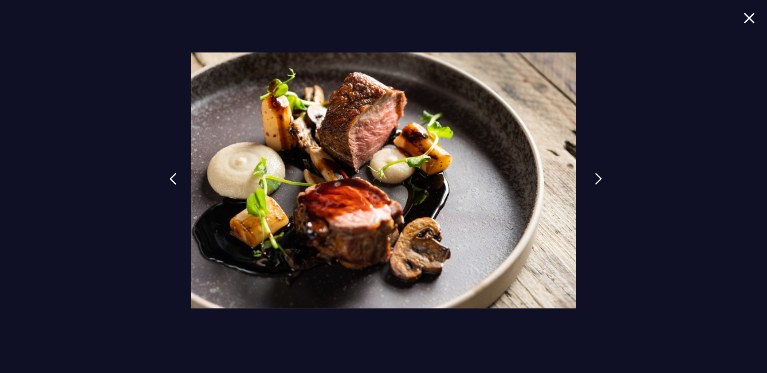
click at [597, 183] on img at bounding box center [598, 179] width 7 height 12
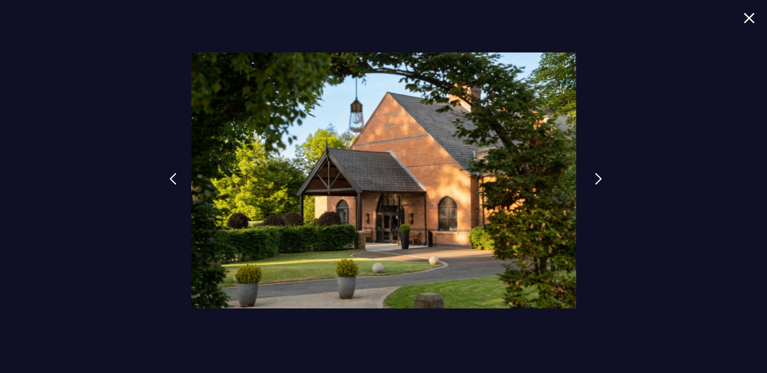
click at [598, 183] on img at bounding box center [598, 179] width 7 height 12
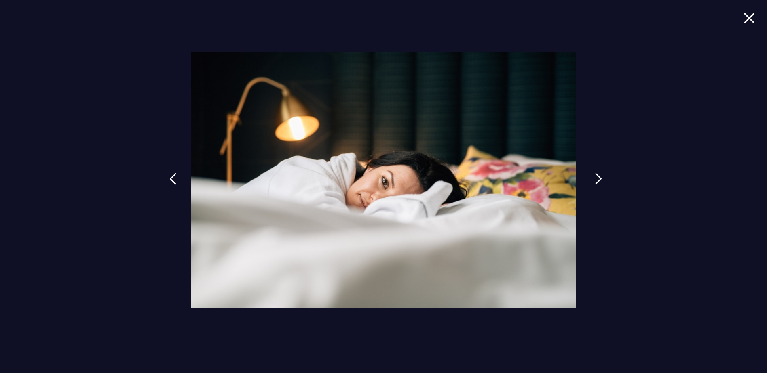
click at [598, 183] on img at bounding box center [598, 179] width 7 height 12
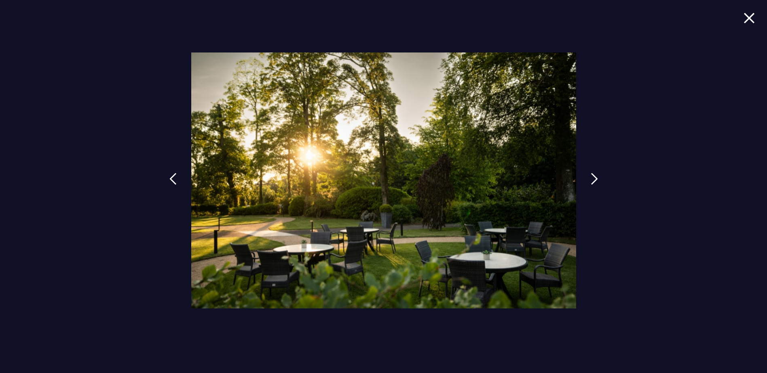
click at [745, 18] on img at bounding box center [748, 18] width 11 height 11
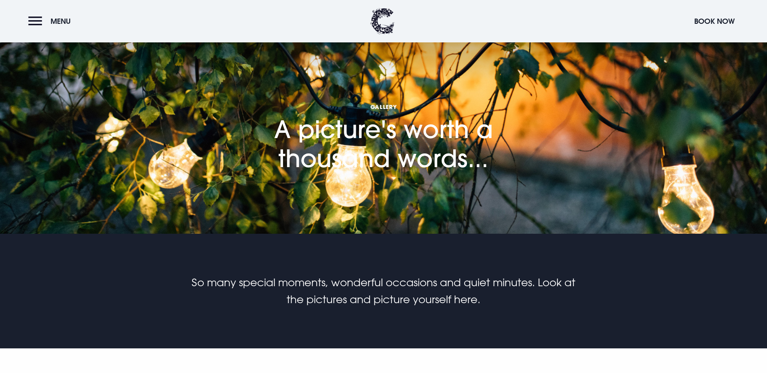
scroll to position [0, 0]
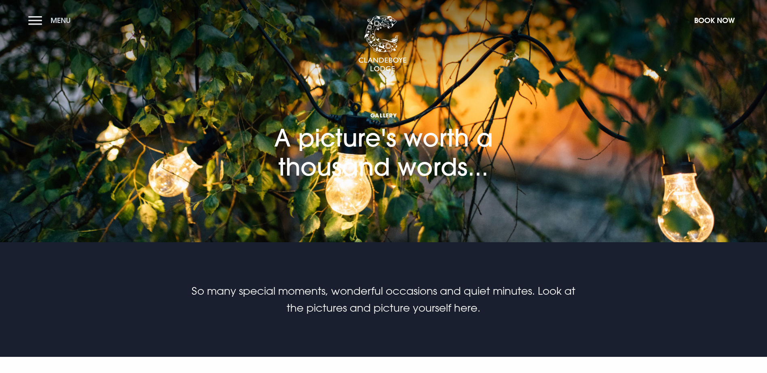
click at [33, 19] on button "Menu" at bounding box center [51, 20] width 46 height 17
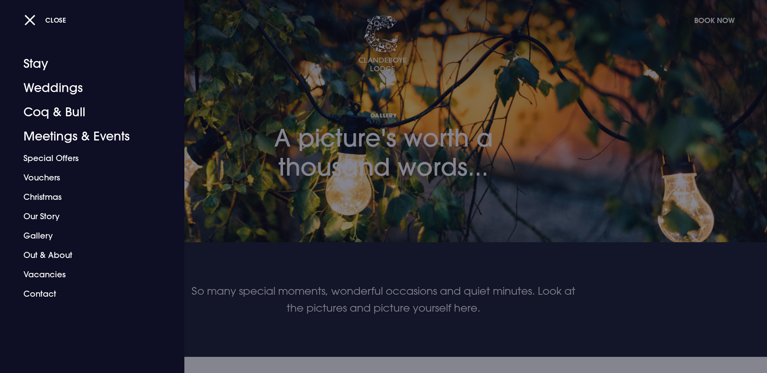
click at [544, 117] on div at bounding box center [383, 186] width 767 height 373
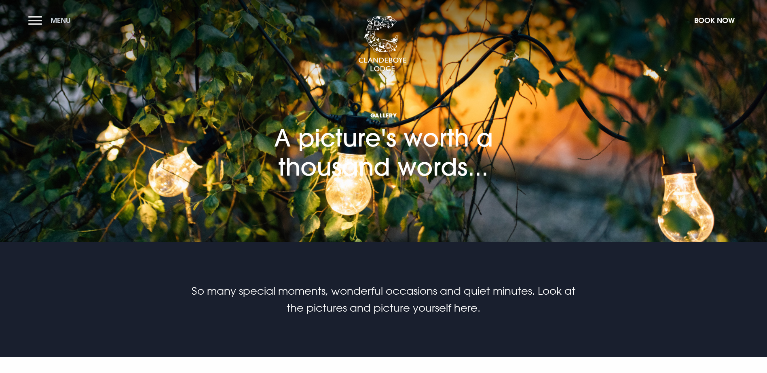
click at [32, 23] on button "Menu" at bounding box center [51, 20] width 46 height 17
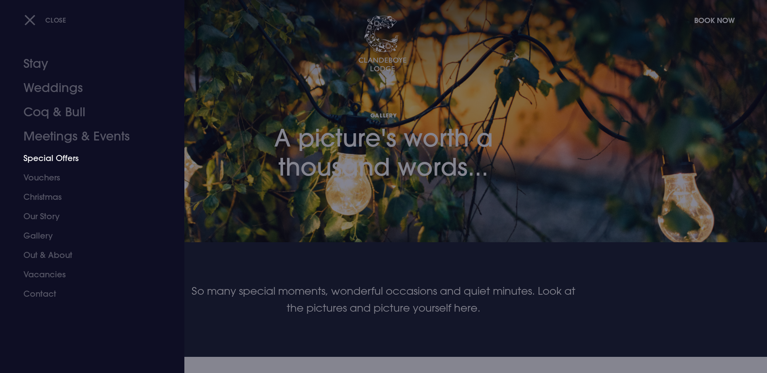
click at [68, 156] on link "Special Offers" at bounding box center [87, 158] width 128 height 19
